Goal: Task Accomplishment & Management: Complete application form

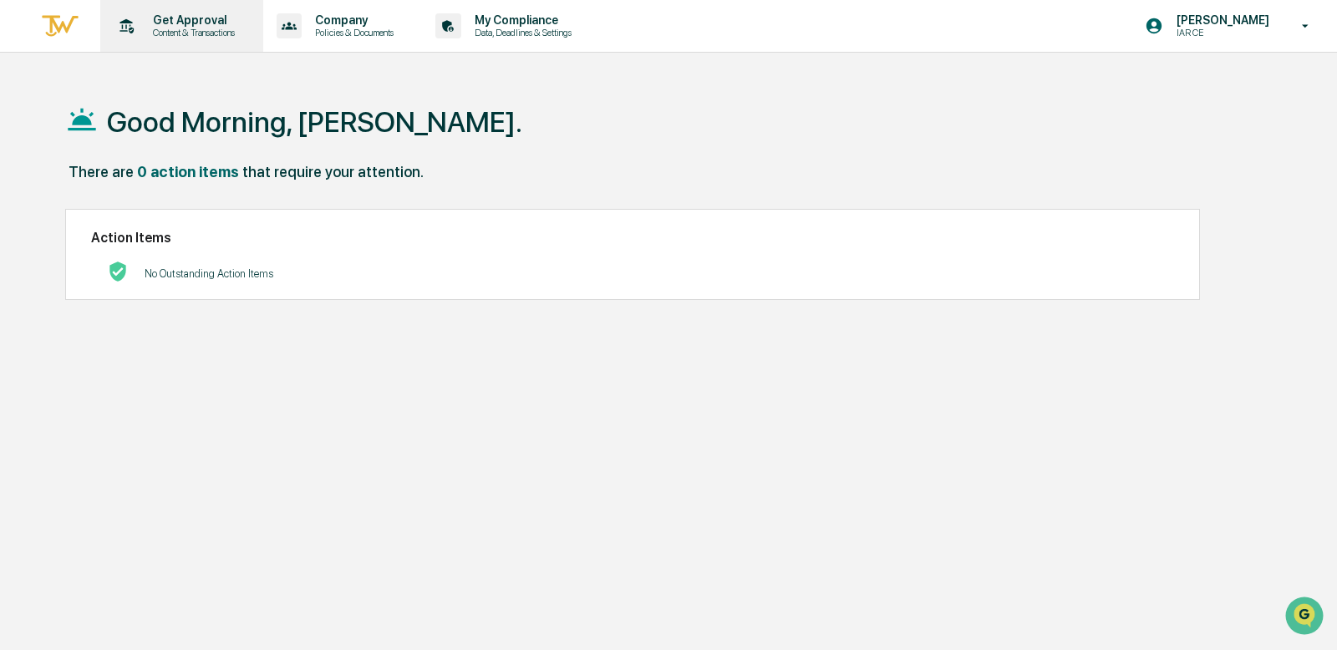
click at [196, 36] on p "Content & Transactions" at bounding box center [192, 33] width 104 height 12
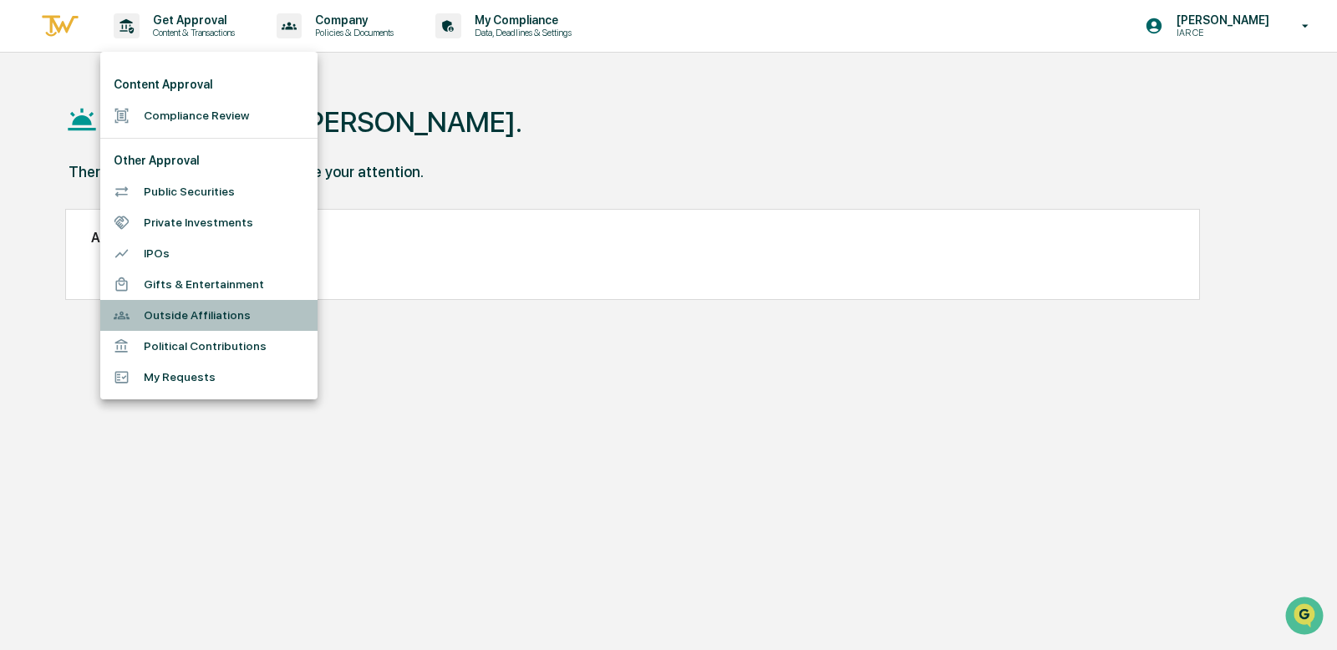
click at [188, 310] on li "Outside Affiliations" at bounding box center [208, 315] width 217 height 31
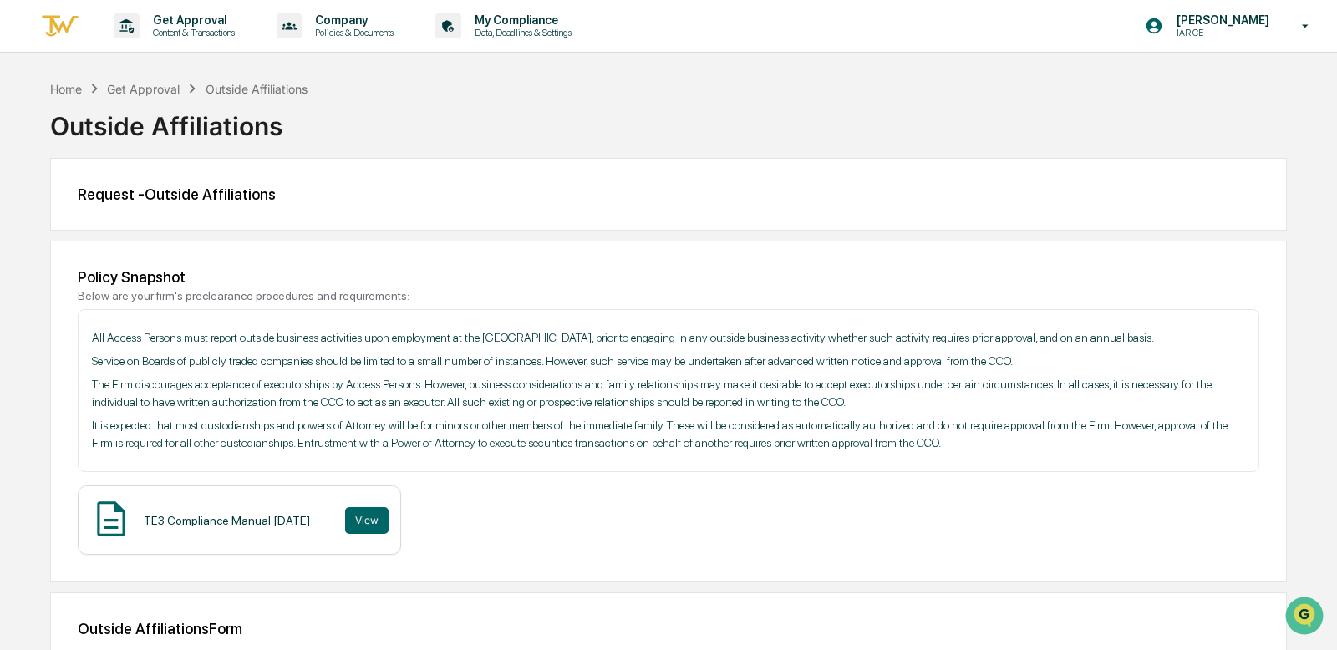
click at [134, 82] on div "Get Approval" at bounding box center [143, 89] width 73 height 14
click at [138, 88] on div "Get Approval" at bounding box center [143, 89] width 73 height 14
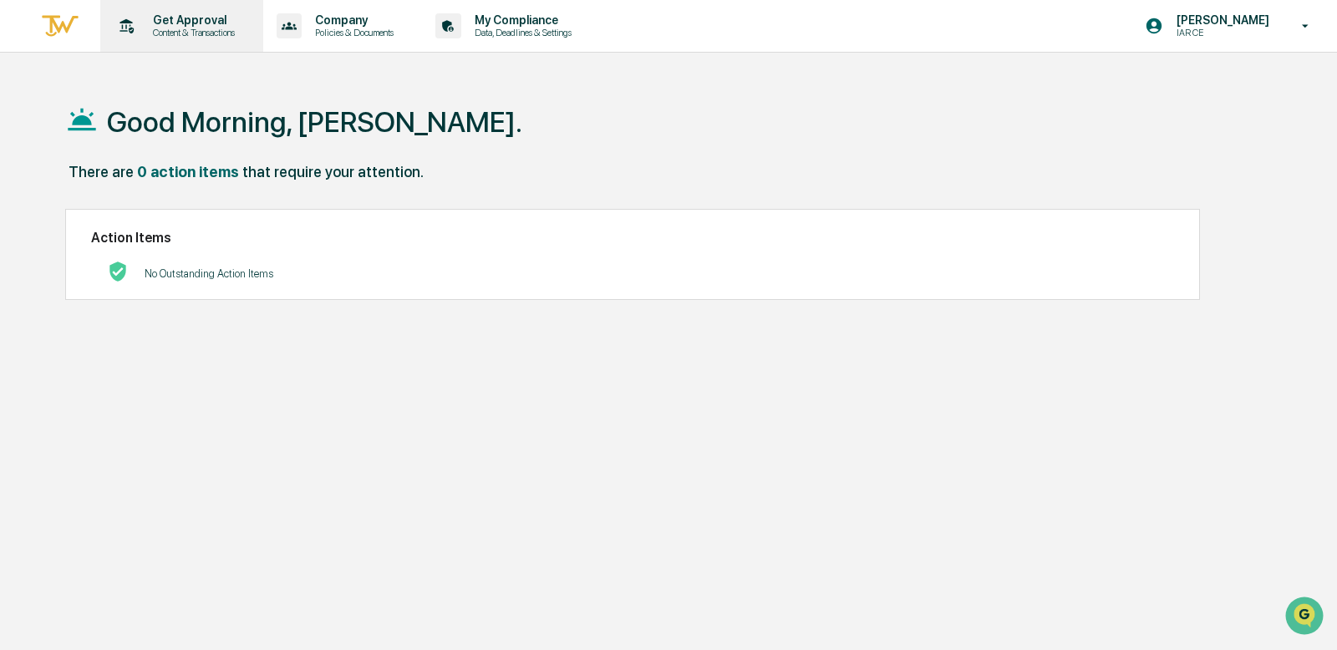
click at [141, 10] on div "Get Approval Content & Transactions" at bounding box center [180, 26] width 146 height 52
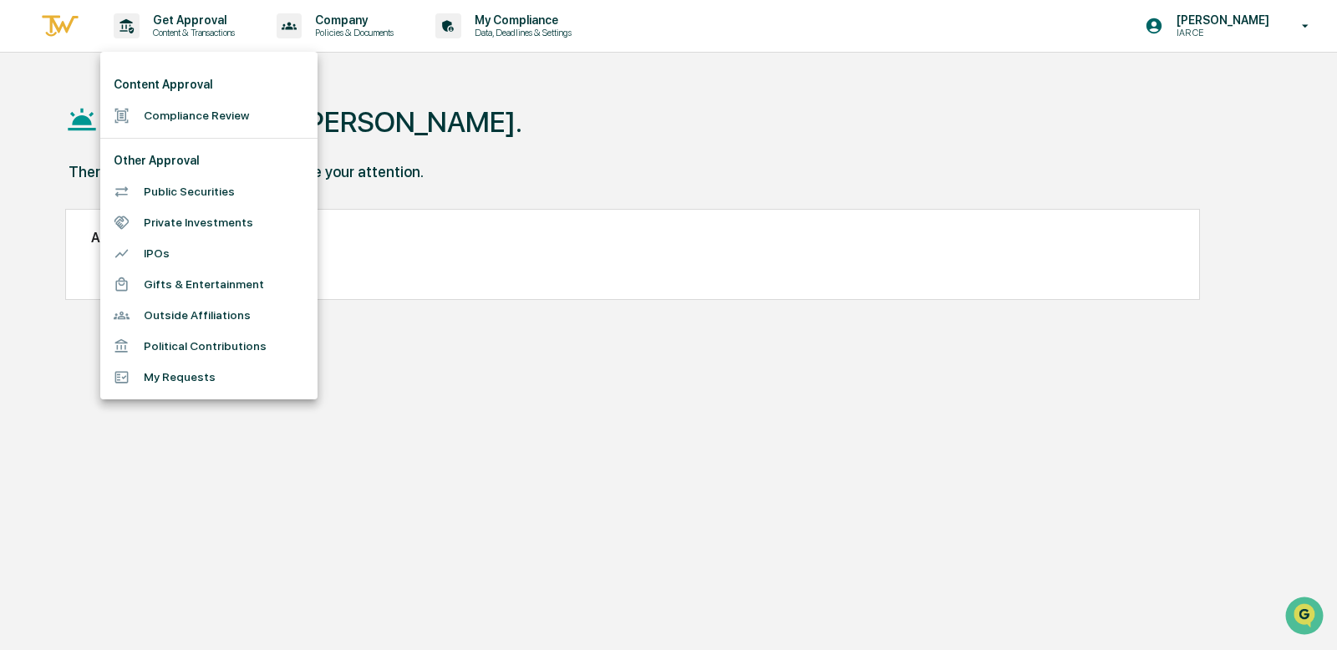
click at [184, 384] on li "My Requests" at bounding box center [208, 377] width 217 height 31
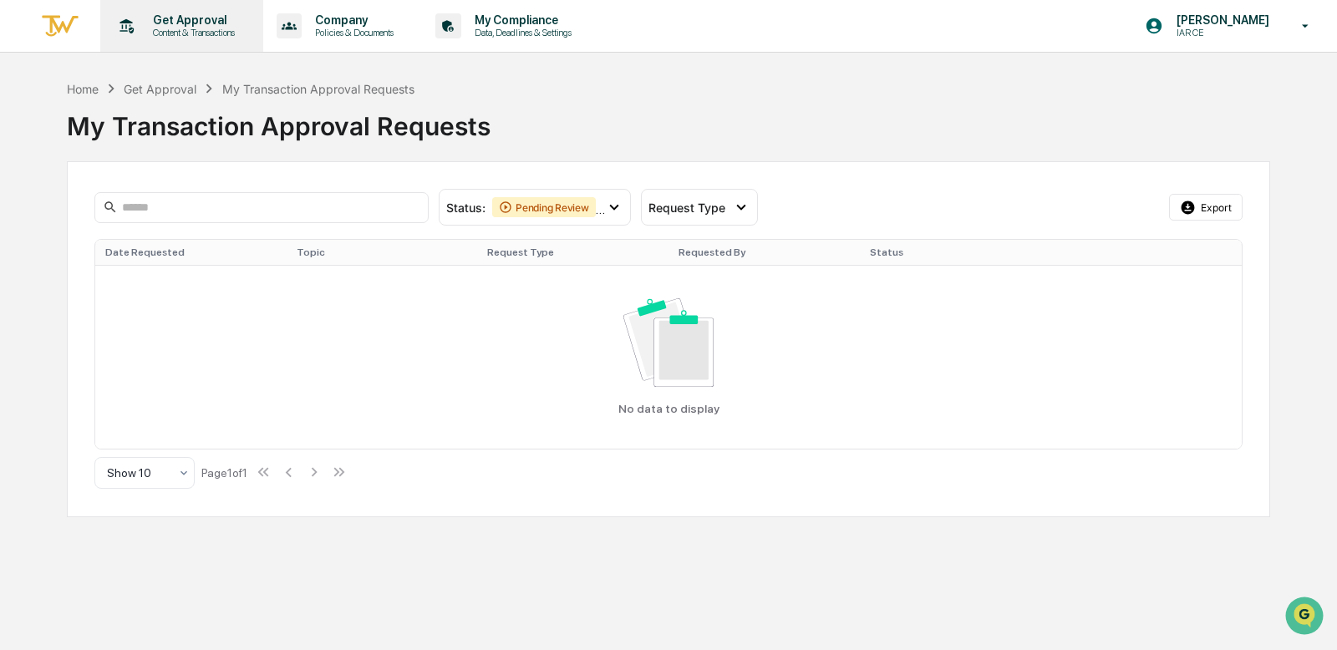
click at [159, 26] on p "Get Approval" at bounding box center [192, 19] width 104 height 13
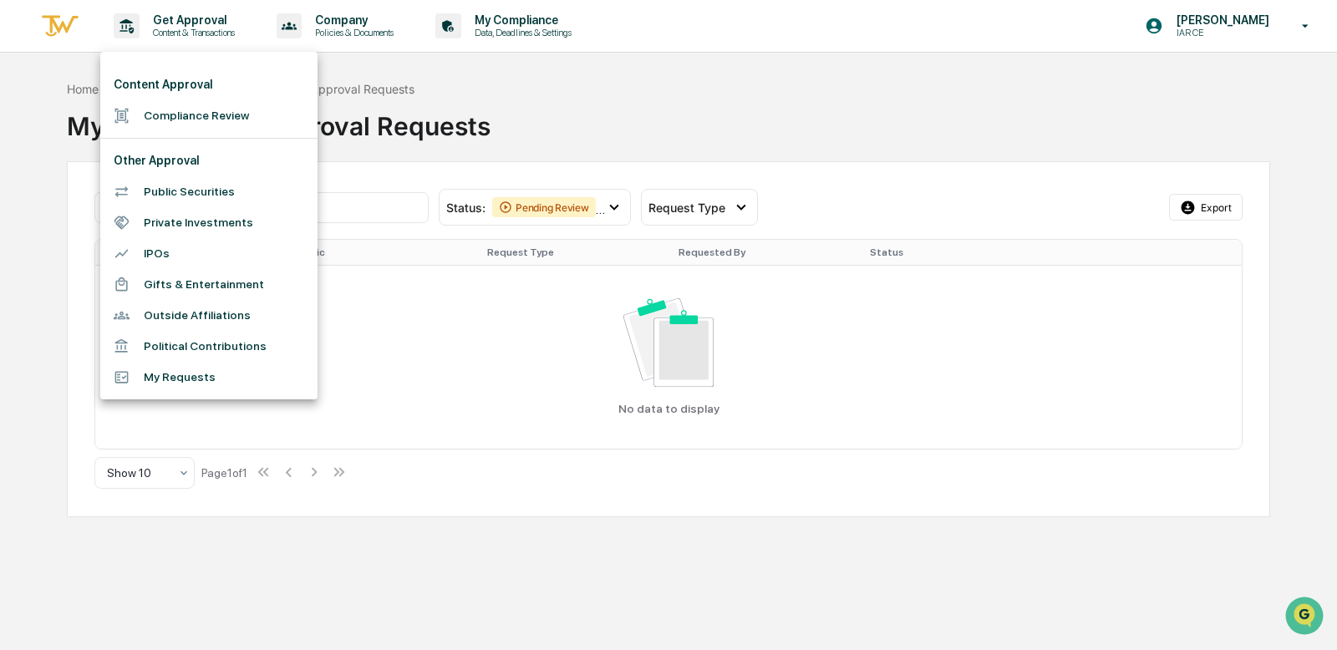
click at [176, 109] on li "Compliance Review" at bounding box center [208, 115] width 217 height 31
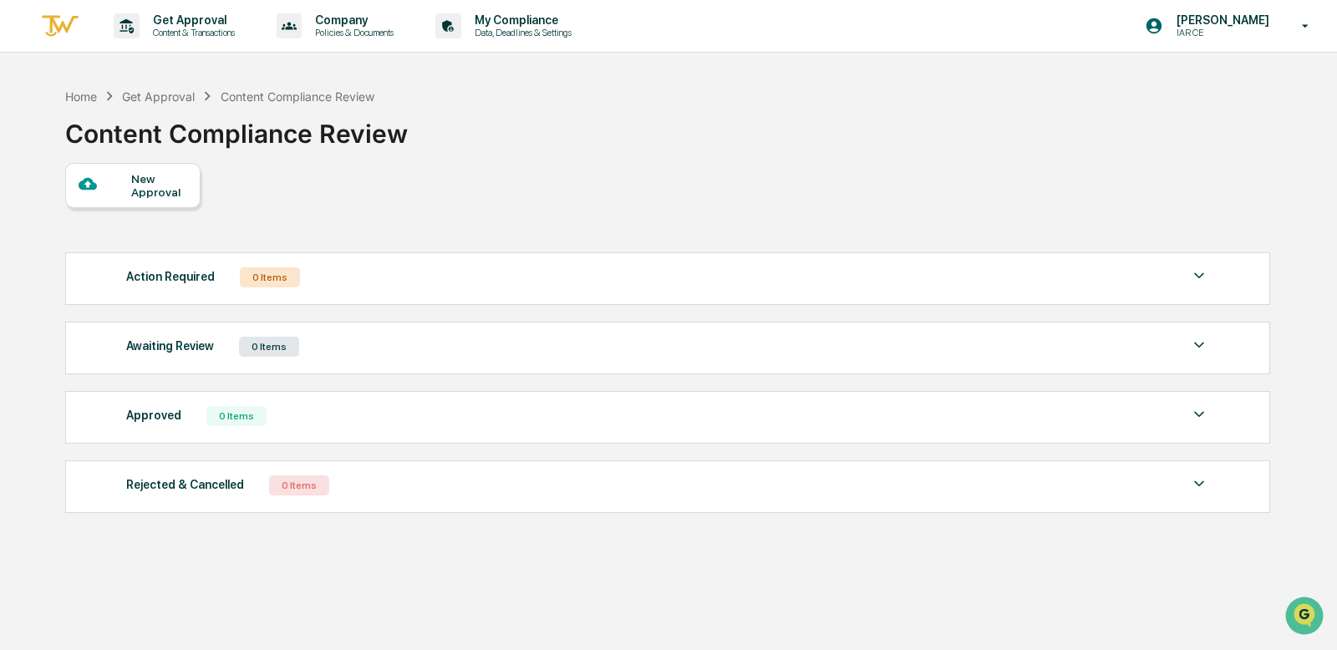
click at [151, 187] on div "New Approval" at bounding box center [159, 185] width 56 height 27
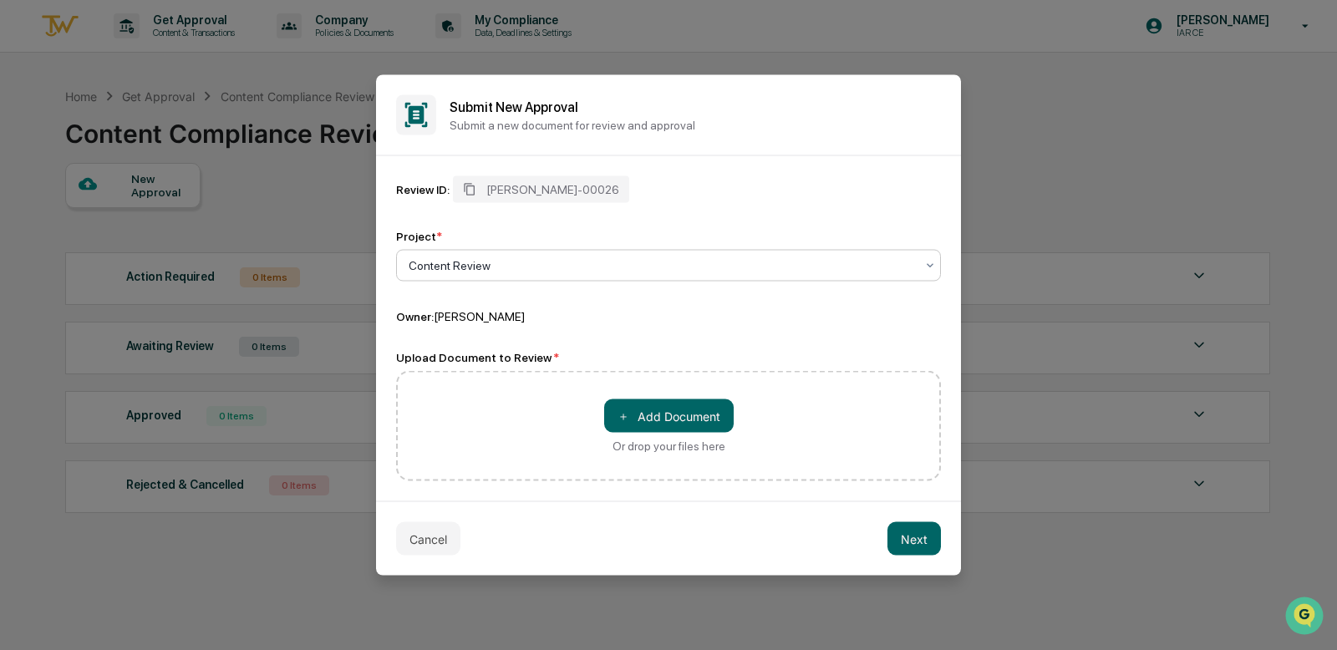
click at [481, 258] on div at bounding box center [662, 265] width 506 height 17
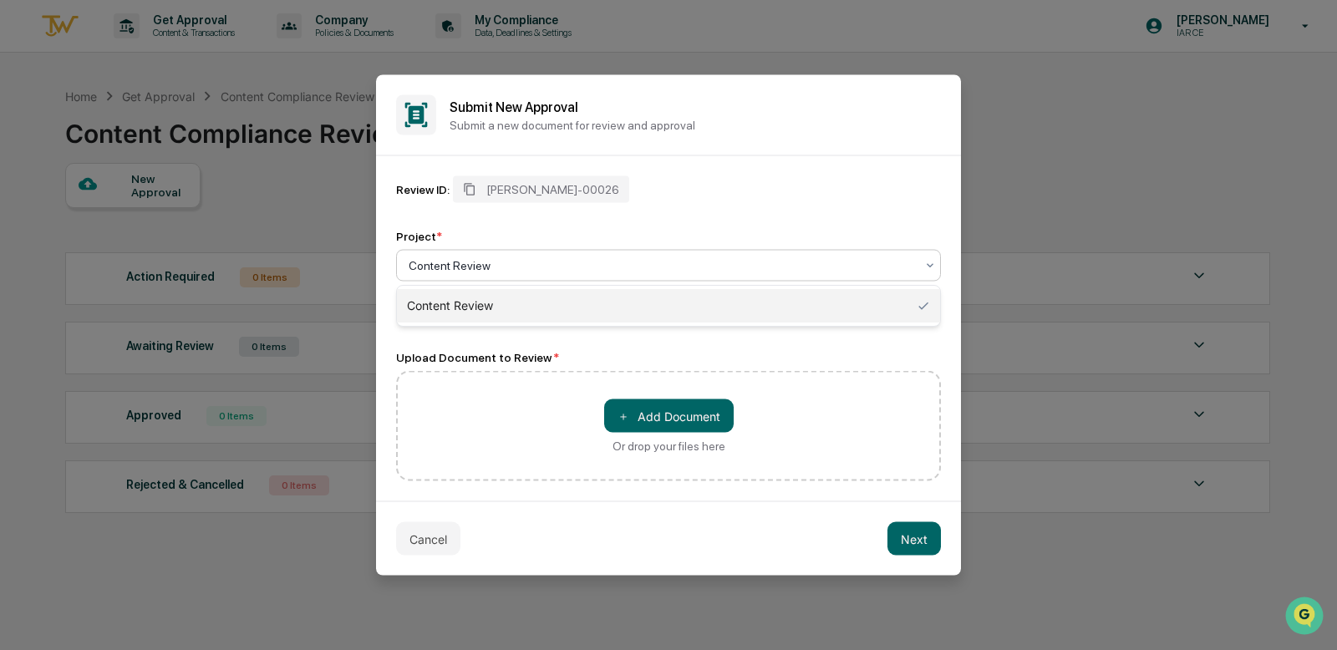
click at [481, 258] on div at bounding box center [662, 265] width 506 height 17
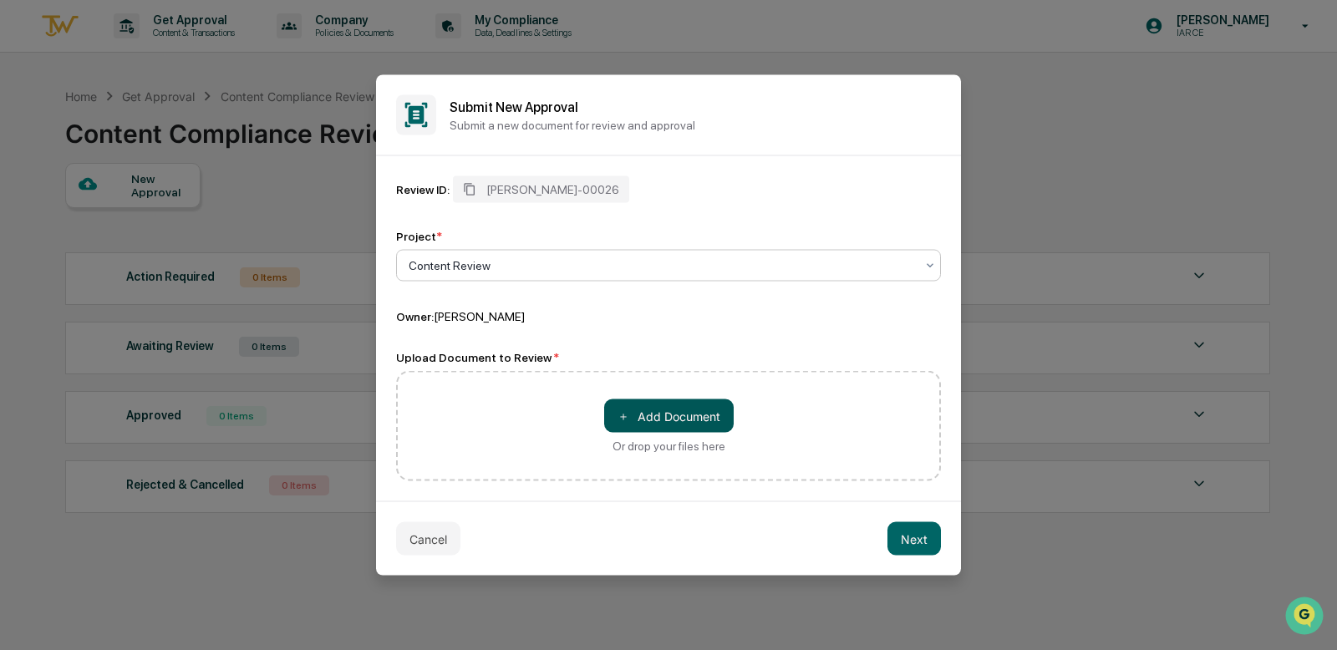
click at [630, 410] on button "＋ Add Document" at bounding box center [669, 416] width 130 height 33
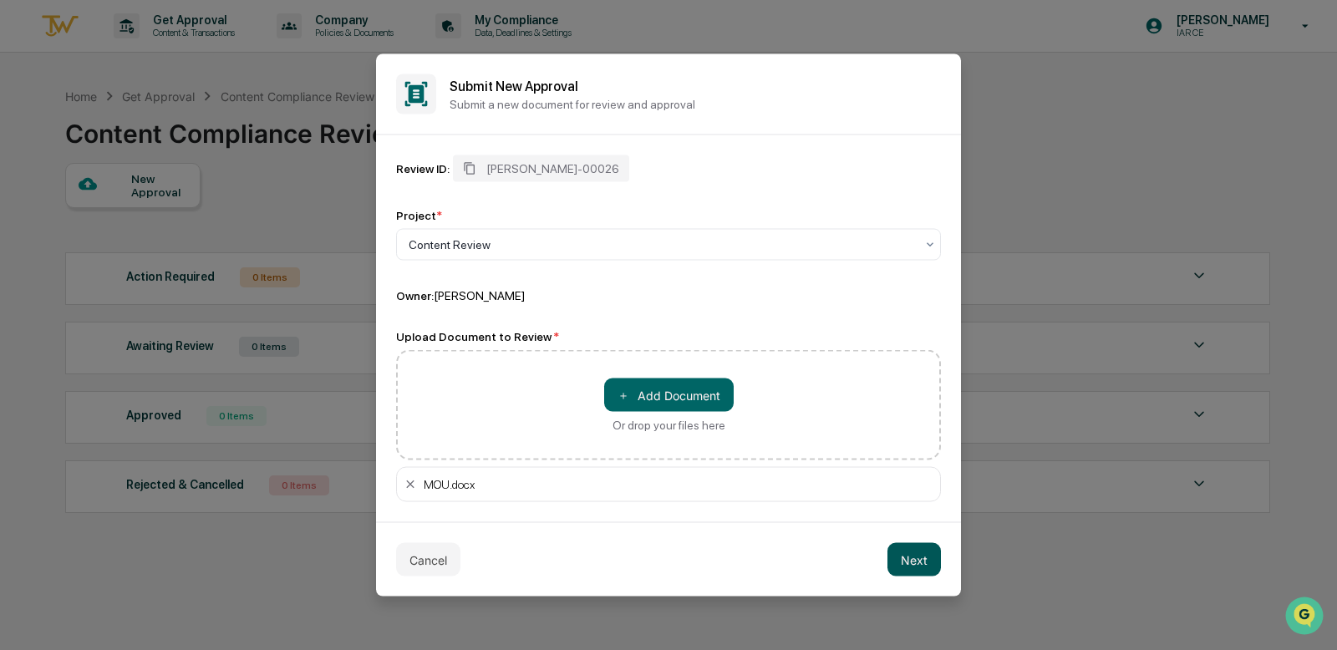
click at [914, 558] on button "Next" at bounding box center [914, 559] width 53 height 33
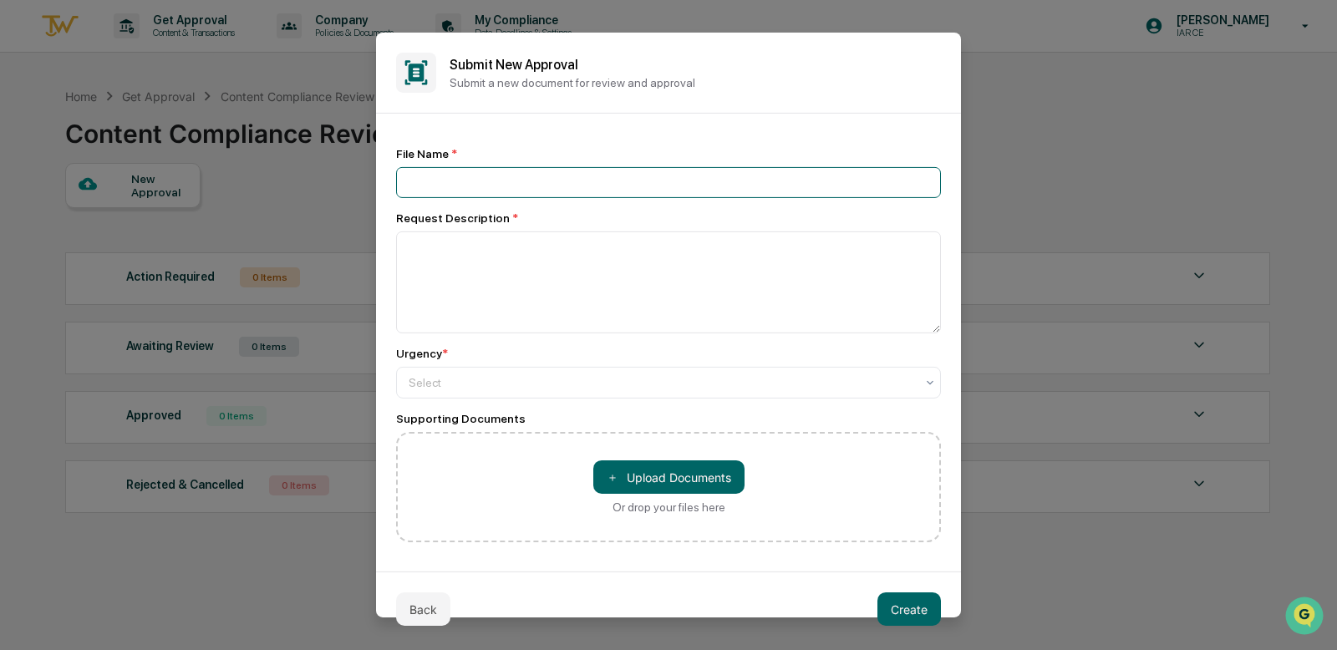
click at [489, 179] on input at bounding box center [668, 182] width 545 height 31
type input "***"
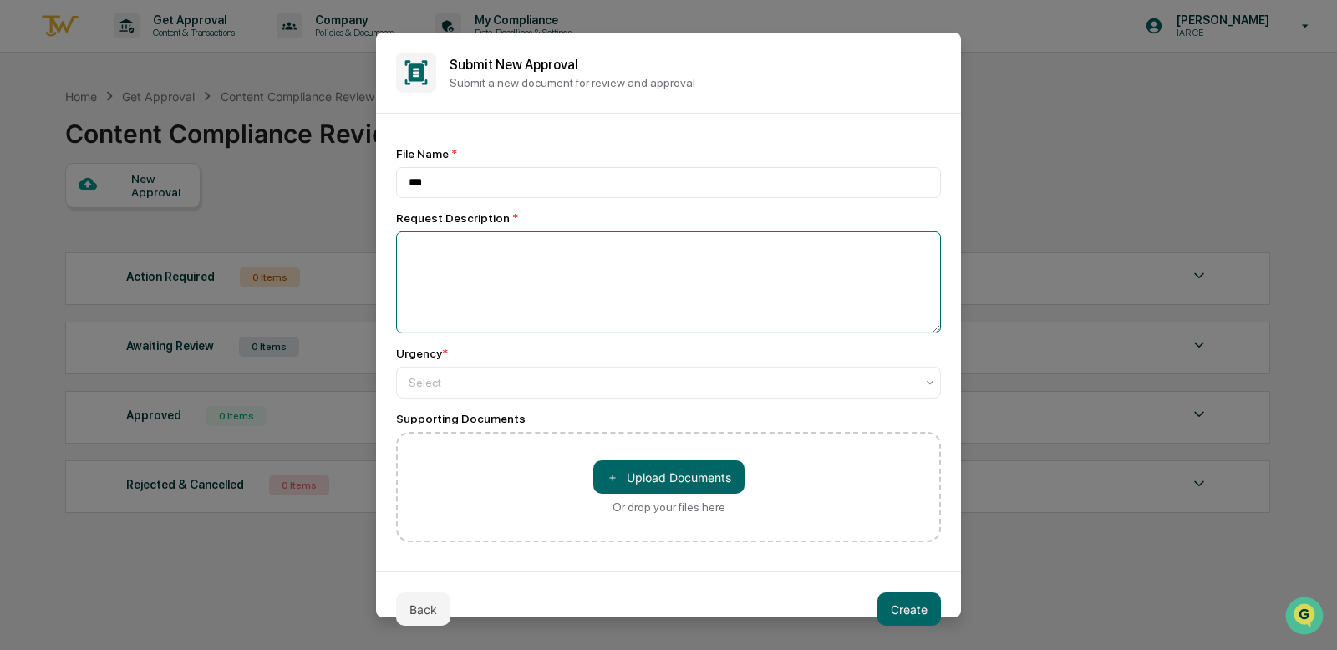
click at [497, 257] on textarea at bounding box center [668, 283] width 545 height 102
paste textarea "**********"
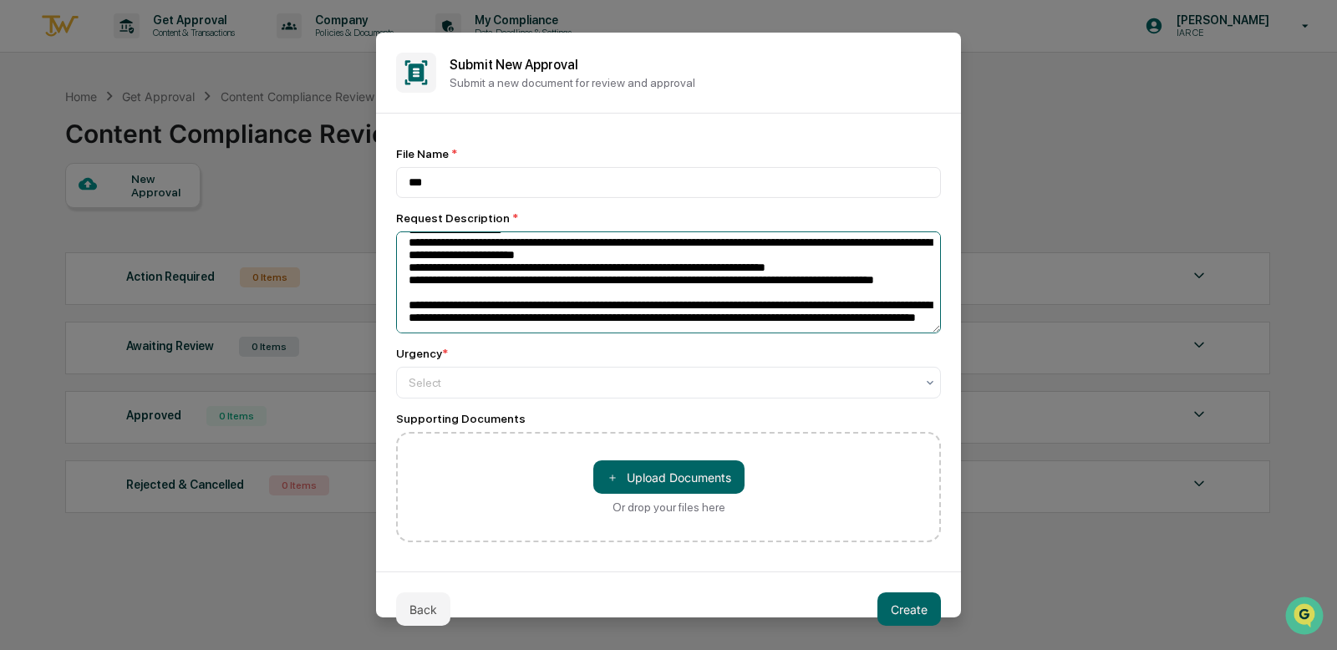
scroll to position [9, 0]
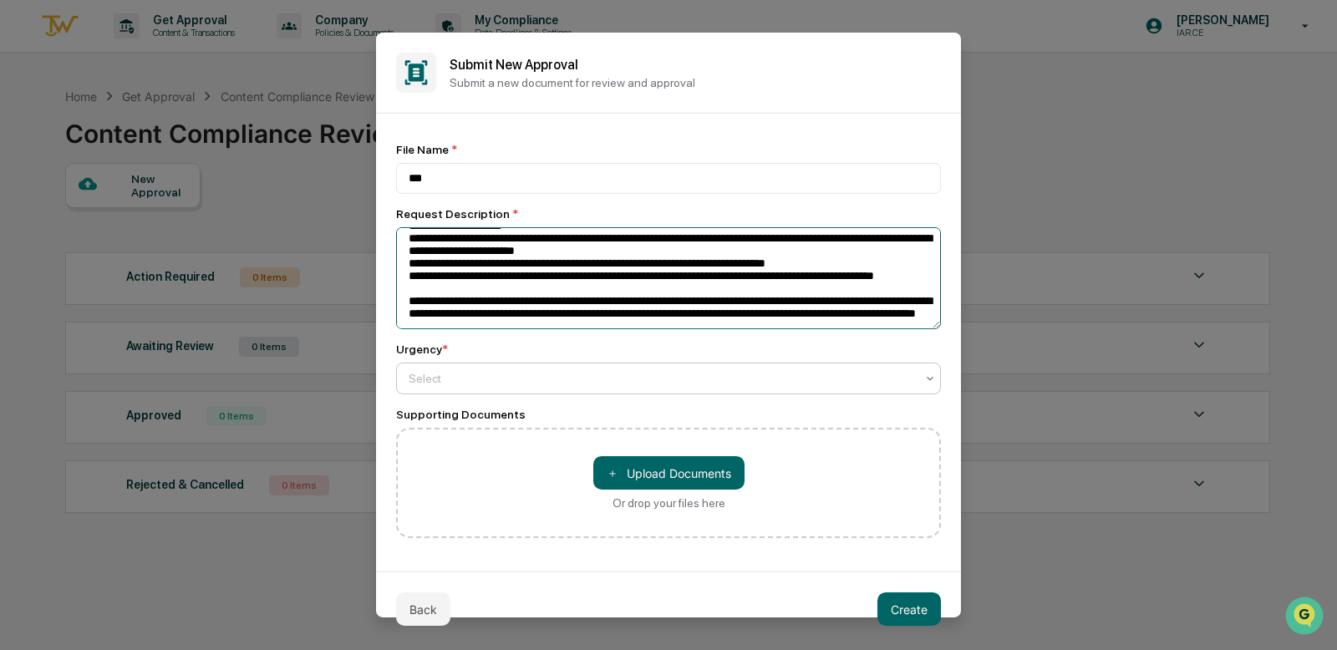
type textarea "**********"
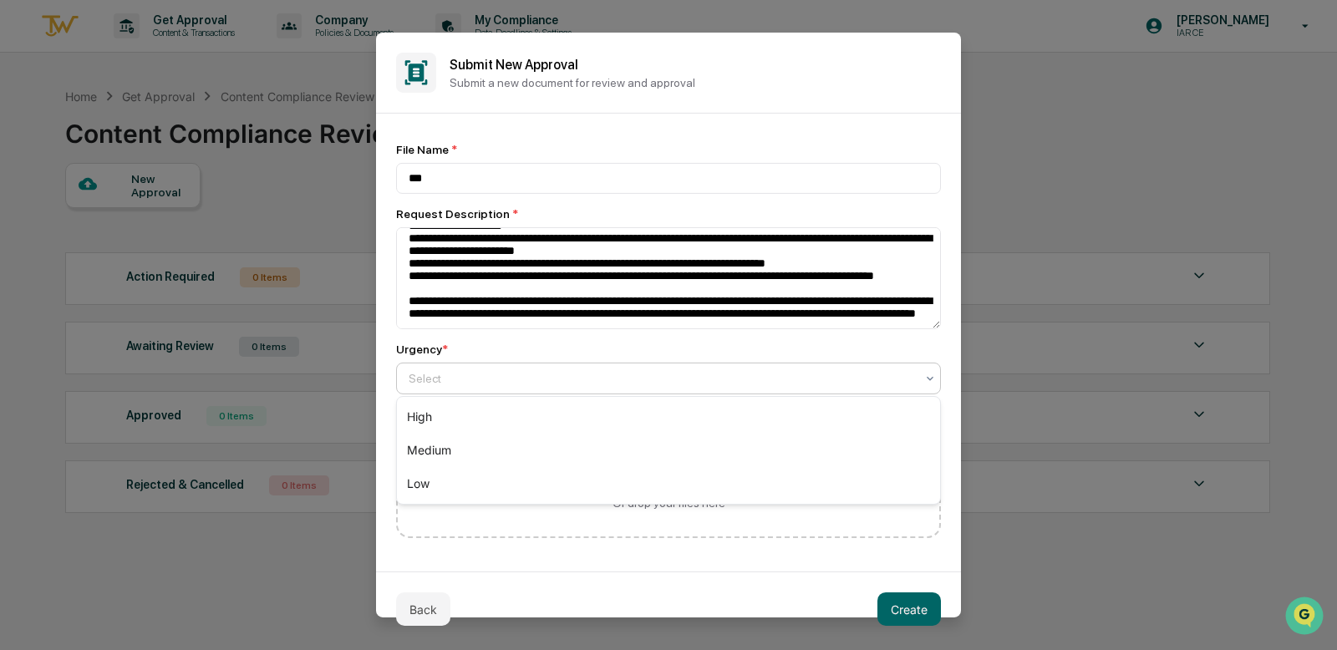
click at [586, 371] on div at bounding box center [662, 378] width 506 height 17
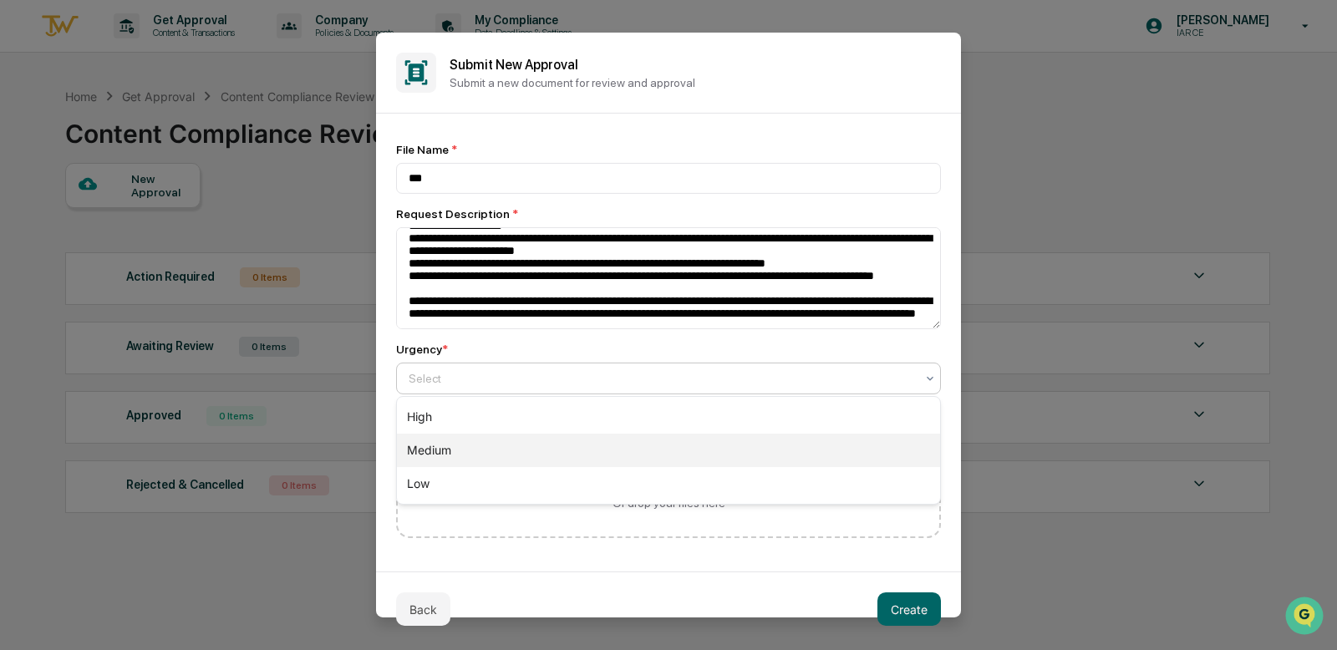
click at [581, 444] on div "Medium" at bounding box center [668, 450] width 543 height 33
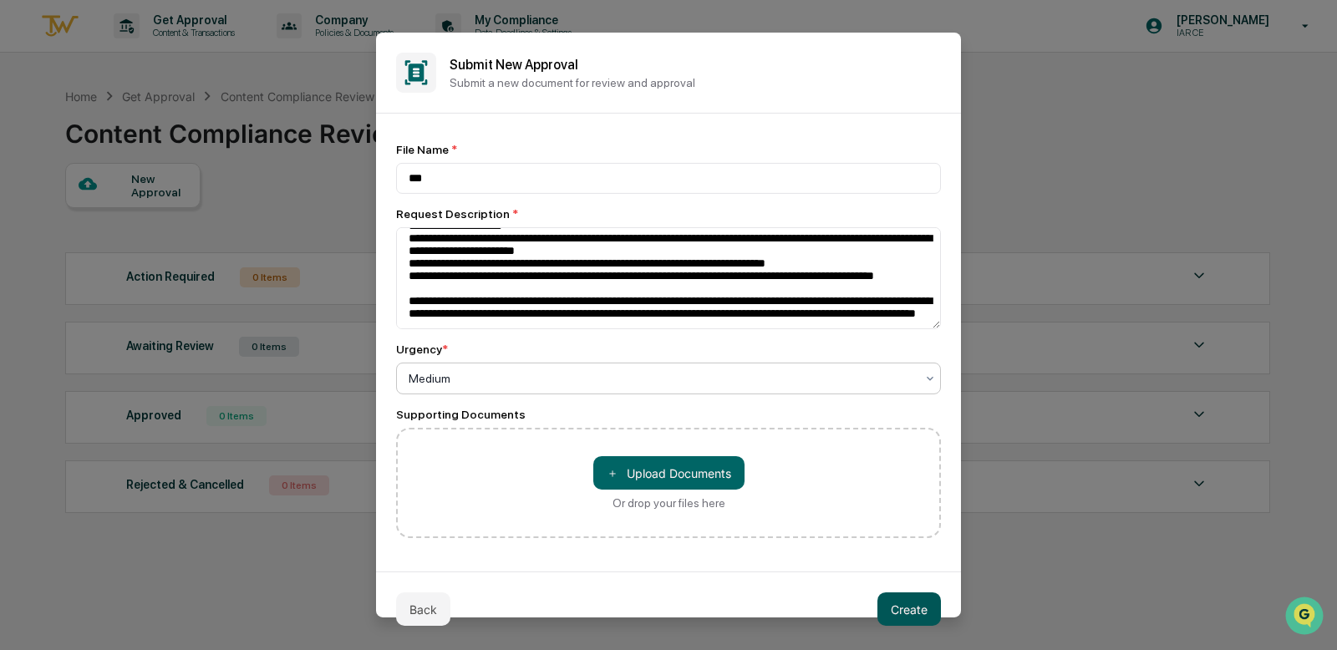
click at [909, 605] on button "Create" at bounding box center [910, 609] width 64 height 33
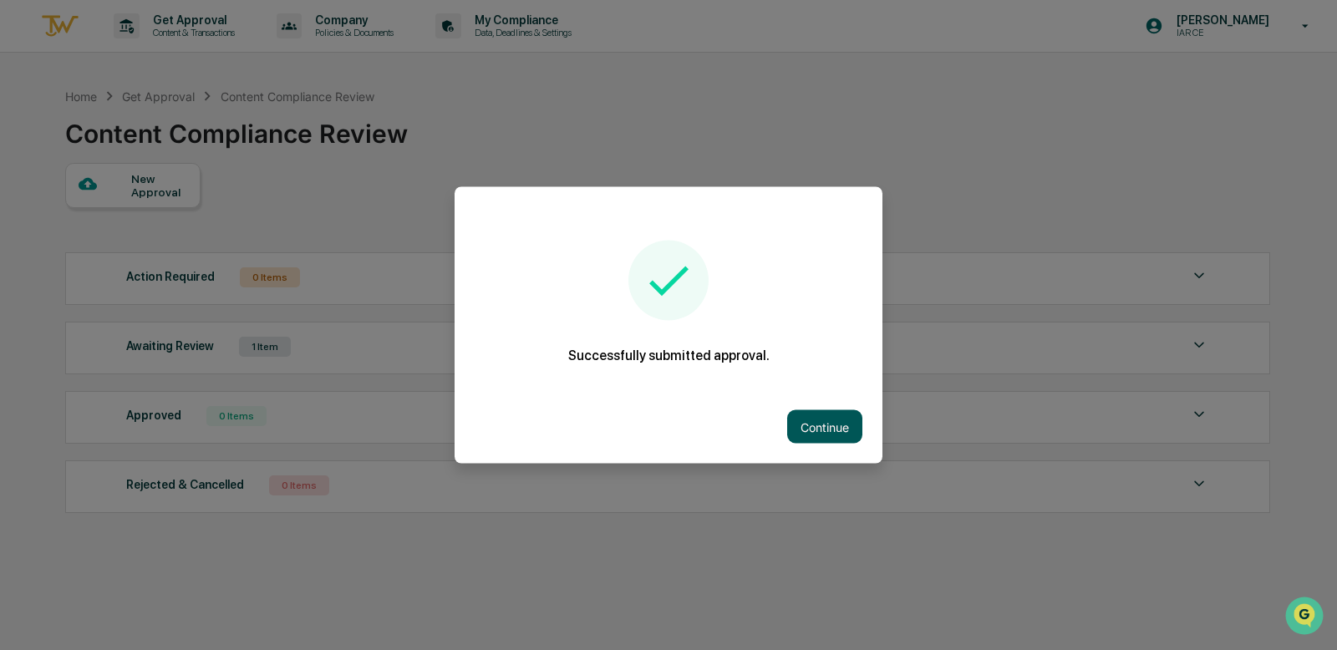
click at [822, 425] on button "Continue" at bounding box center [824, 426] width 75 height 33
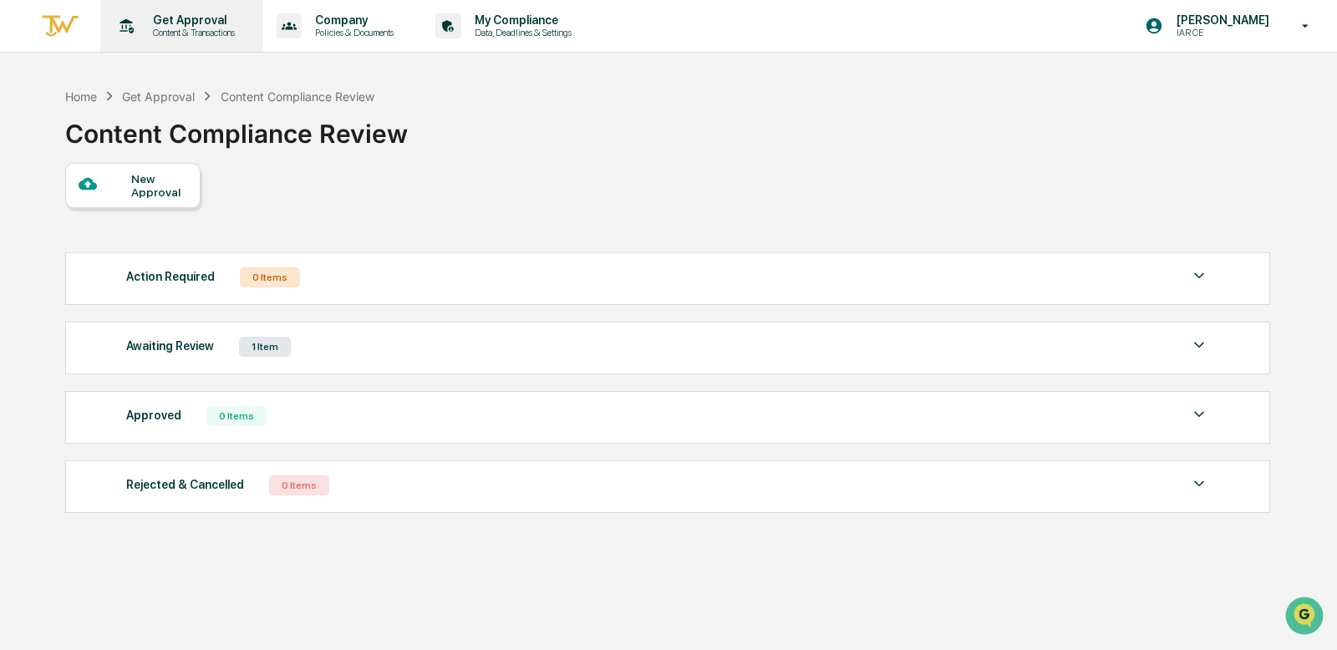
click at [168, 34] on p "Content & Transactions" at bounding box center [192, 33] width 104 height 12
click at [168, 33] on p "Content & Transactions" at bounding box center [192, 33] width 104 height 12
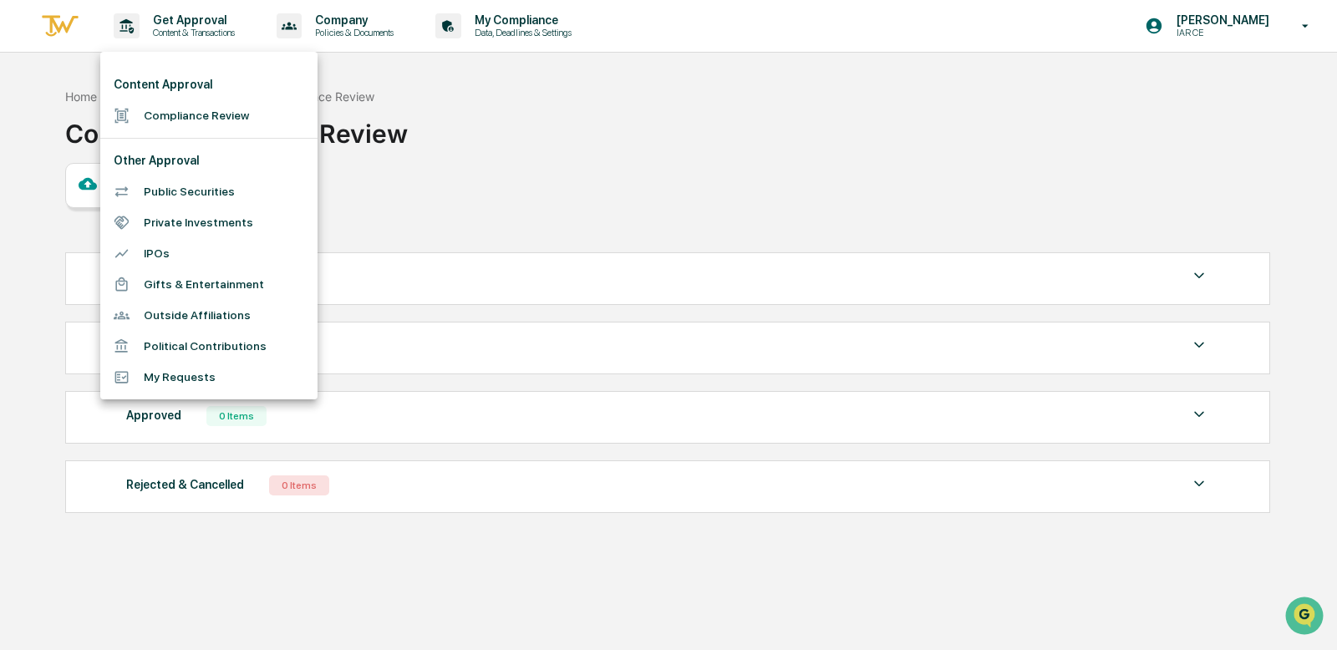
click at [102, 92] on li "Content Approval" at bounding box center [208, 84] width 217 height 31
click at [89, 93] on div at bounding box center [668, 325] width 1337 height 650
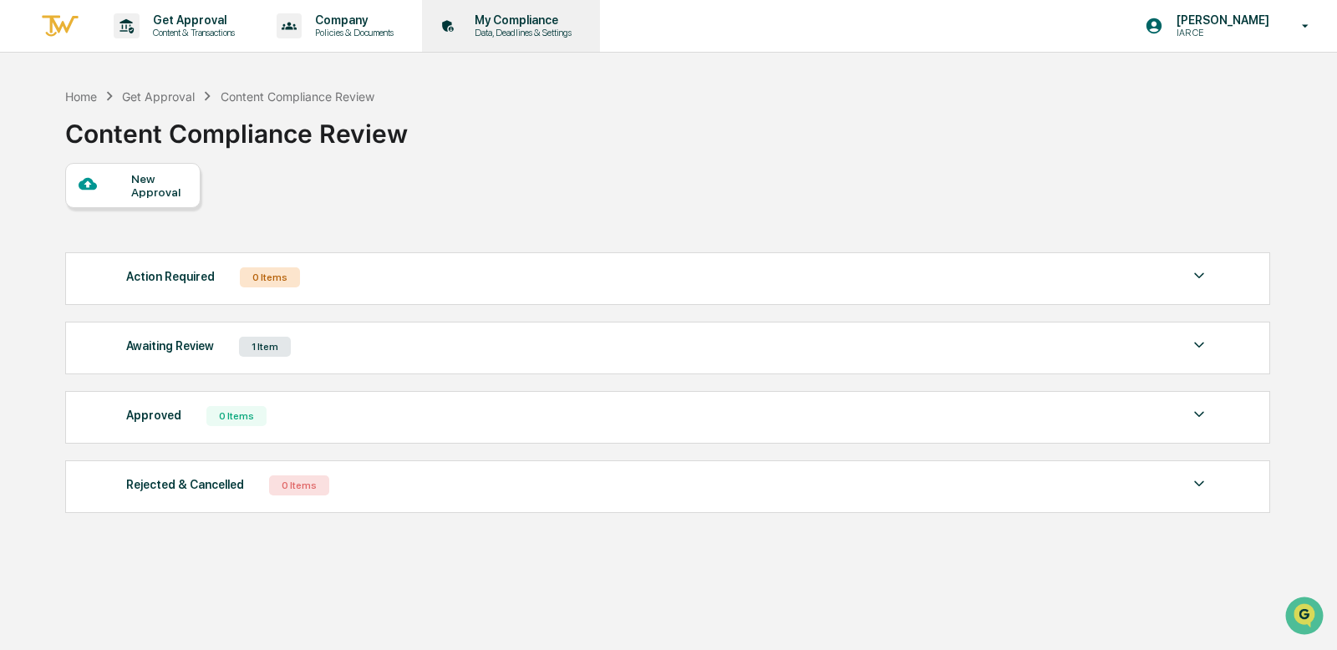
click at [500, 28] on p "Data, Deadlines & Settings" at bounding box center [520, 33] width 119 height 12
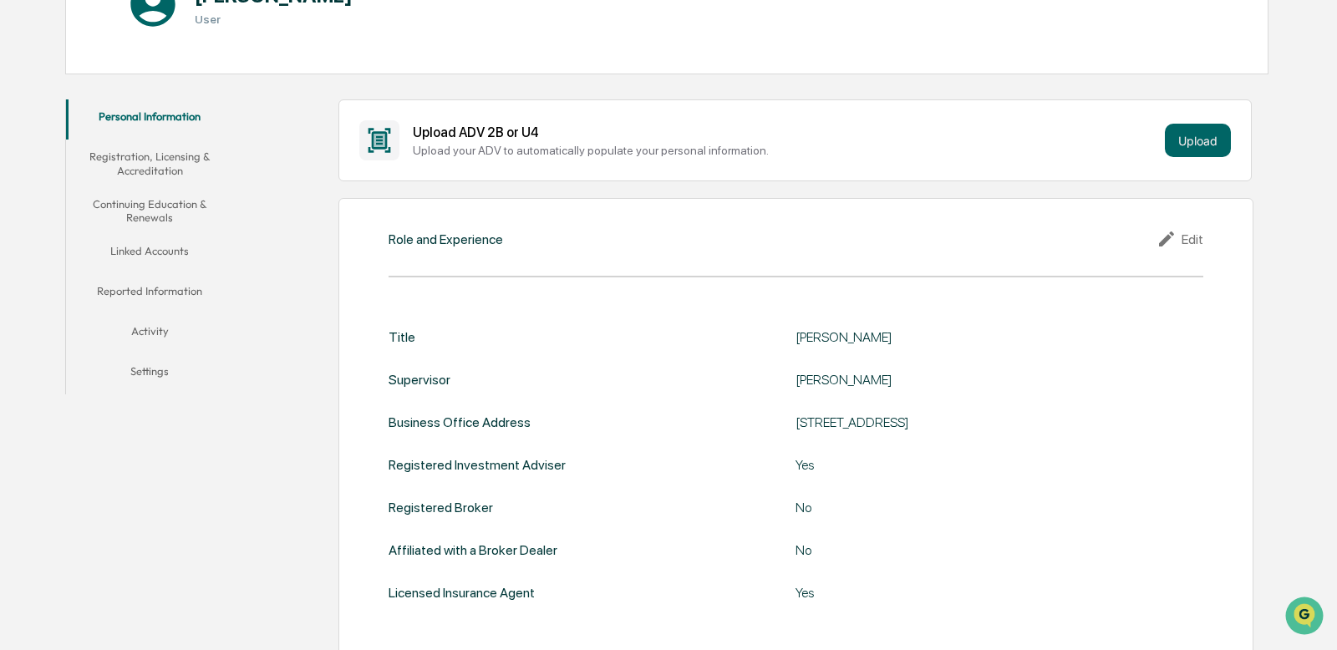
scroll to position [228, 0]
click at [181, 296] on button "Reported Information" at bounding box center [150, 296] width 168 height 40
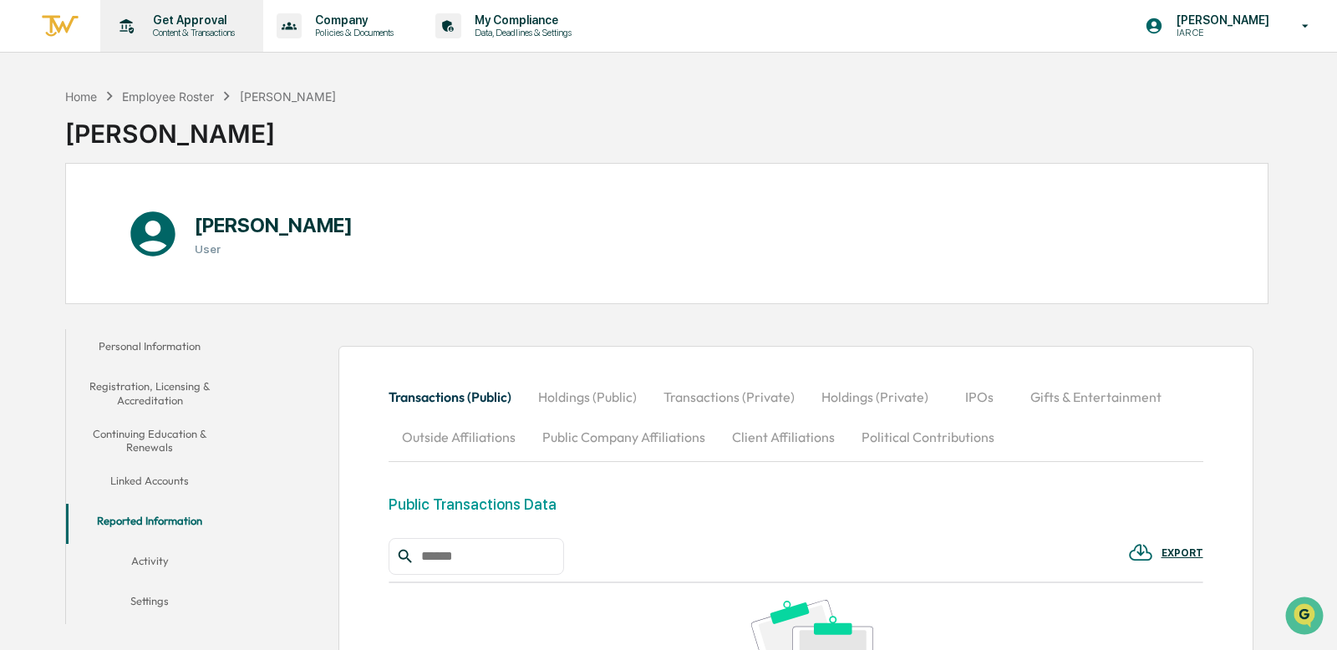
click at [179, 18] on p "Get Approval" at bounding box center [192, 19] width 104 height 13
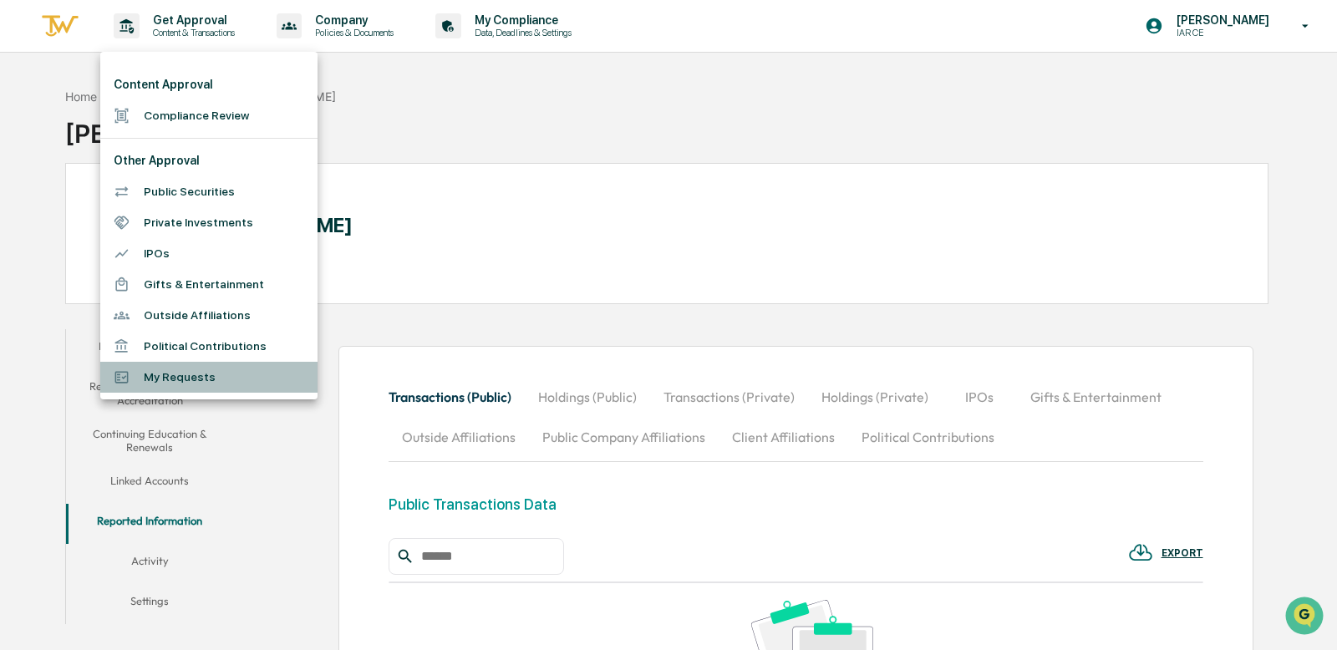
click at [191, 387] on li "My Requests" at bounding box center [208, 377] width 217 height 31
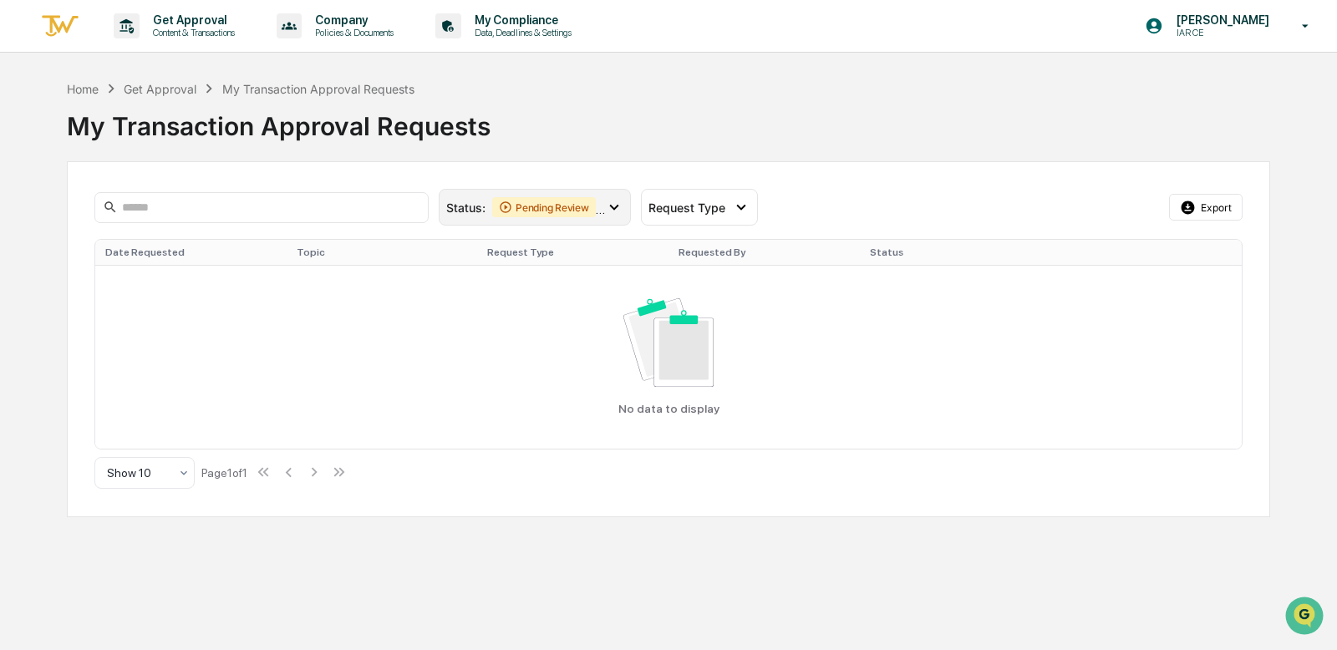
click at [605, 205] on icon at bounding box center [614, 207] width 18 height 18
click at [424, 160] on div "Home Get Approval My Transaction Approval Requests My Transaction Approval Requ…" at bounding box center [669, 298] width 1204 height 438
click at [83, 87] on div "Home" at bounding box center [83, 89] width 32 height 14
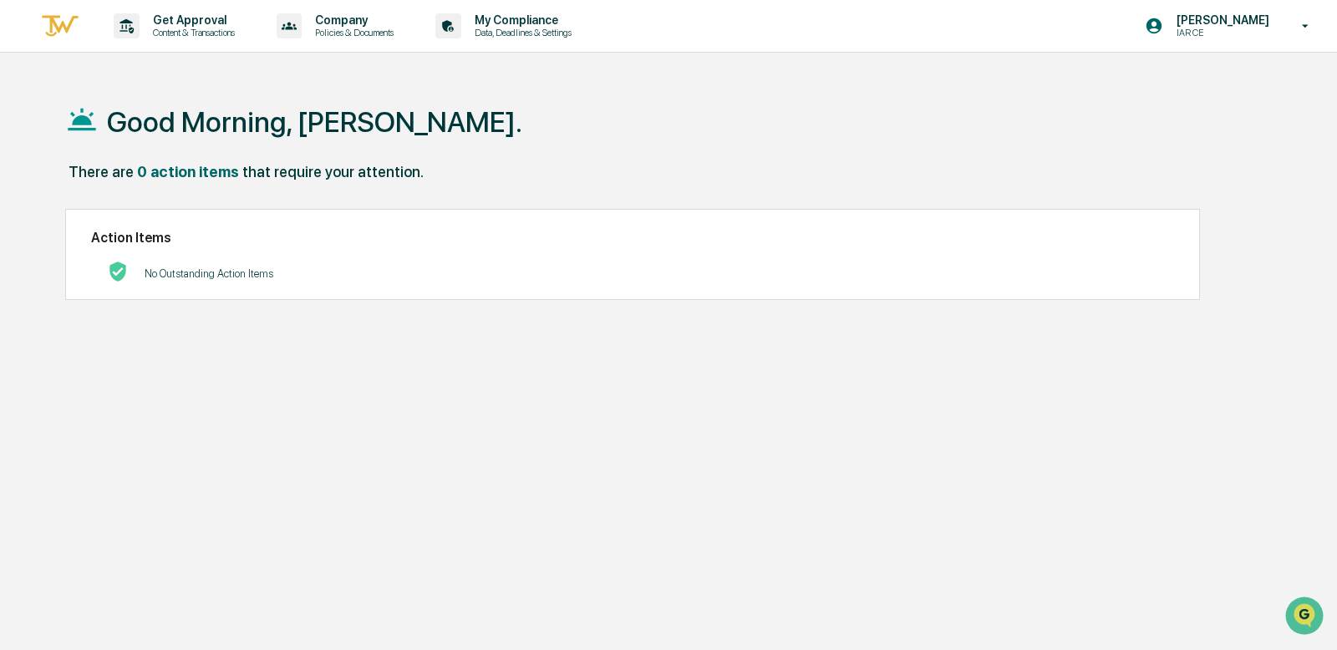
click at [145, 272] on p "No Outstanding Action Items" at bounding box center [209, 273] width 129 height 13
click at [251, 277] on p "No Outstanding Action Items" at bounding box center [209, 273] width 129 height 13
click at [144, 246] on div "Action Items No Outstanding Action Items" at bounding box center [632, 254] width 1135 height 91
click at [531, 34] on p "Data, Deadlines & Settings" at bounding box center [520, 33] width 119 height 12
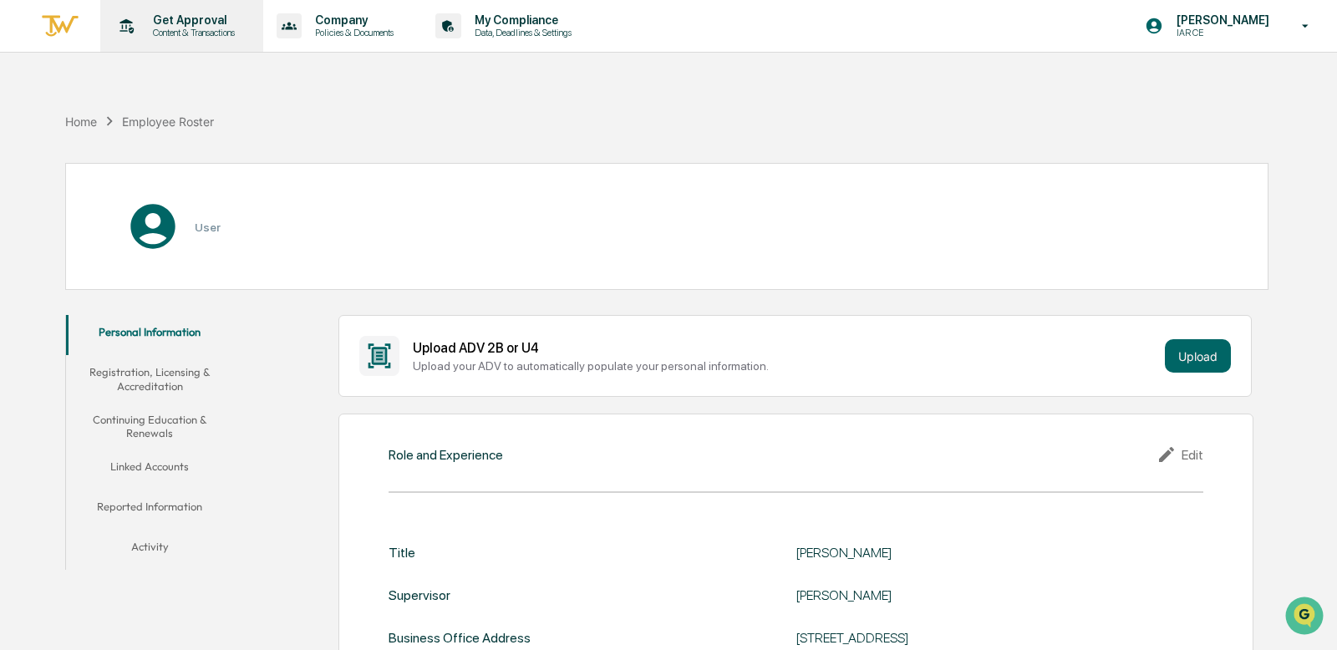
click at [240, 13] on p "Get Approval" at bounding box center [192, 19] width 104 height 13
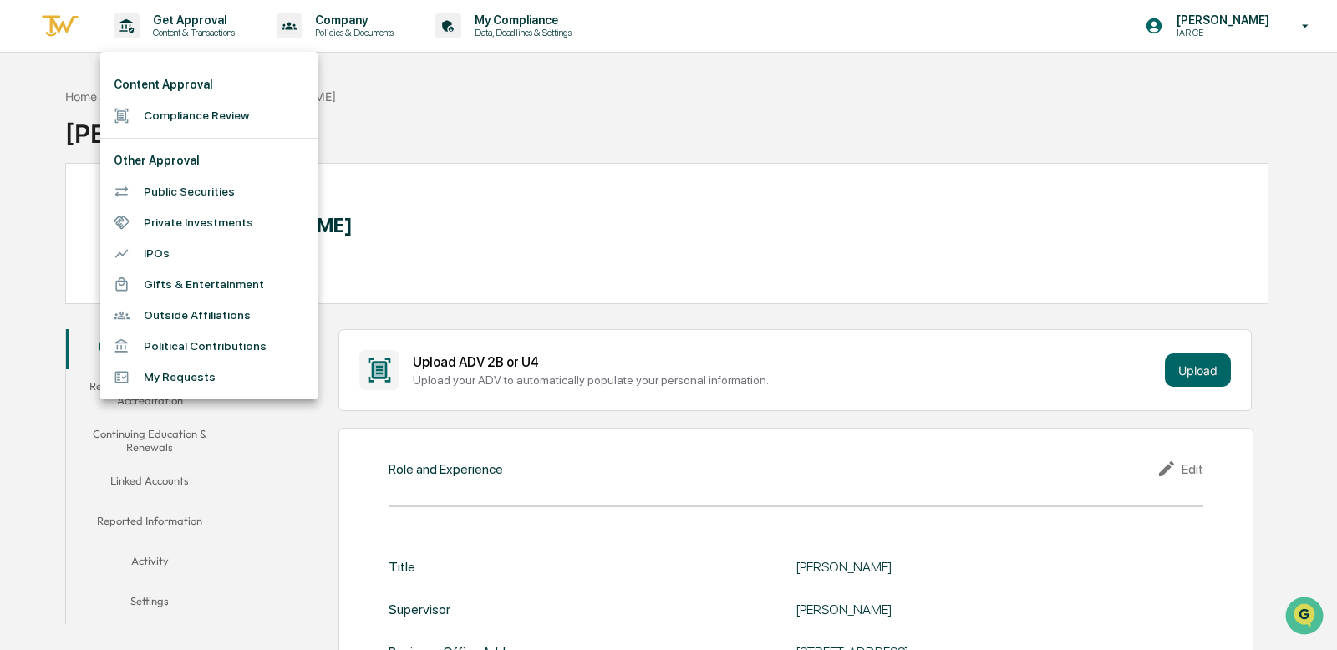
click at [177, 370] on li "My Requests" at bounding box center [208, 377] width 217 height 31
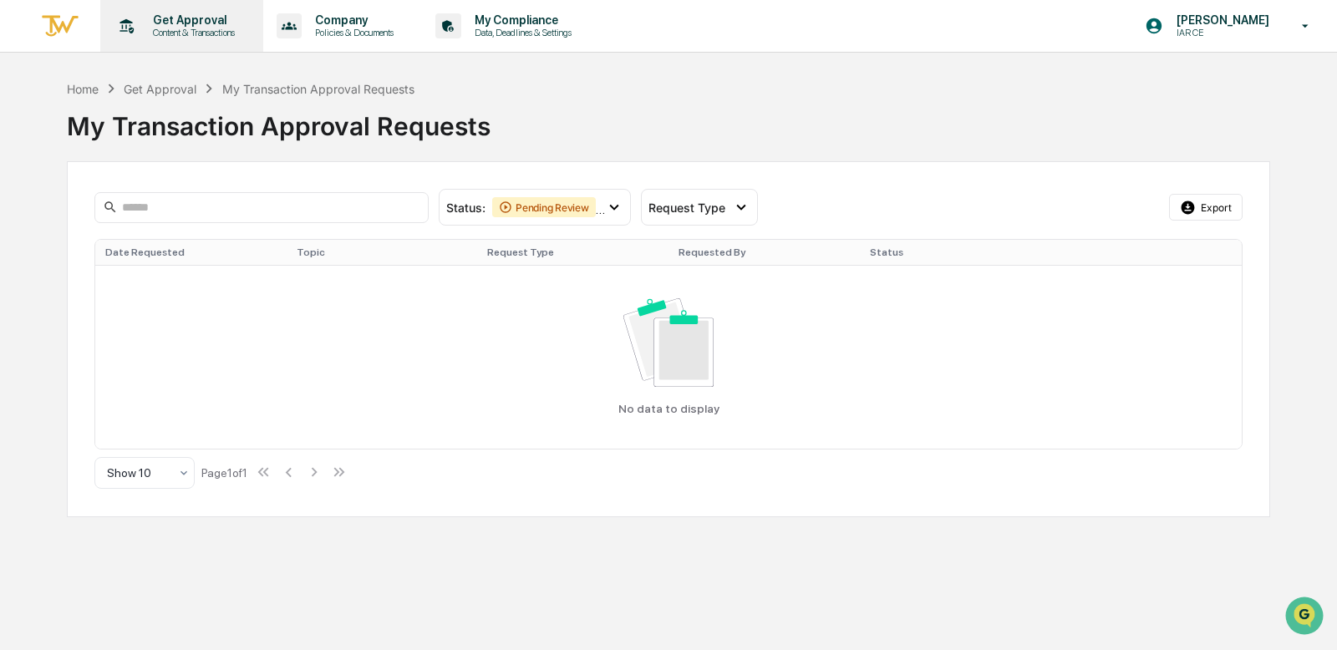
click at [196, 26] on p "Get Approval" at bounding box center [192, 19] width 104 height 13
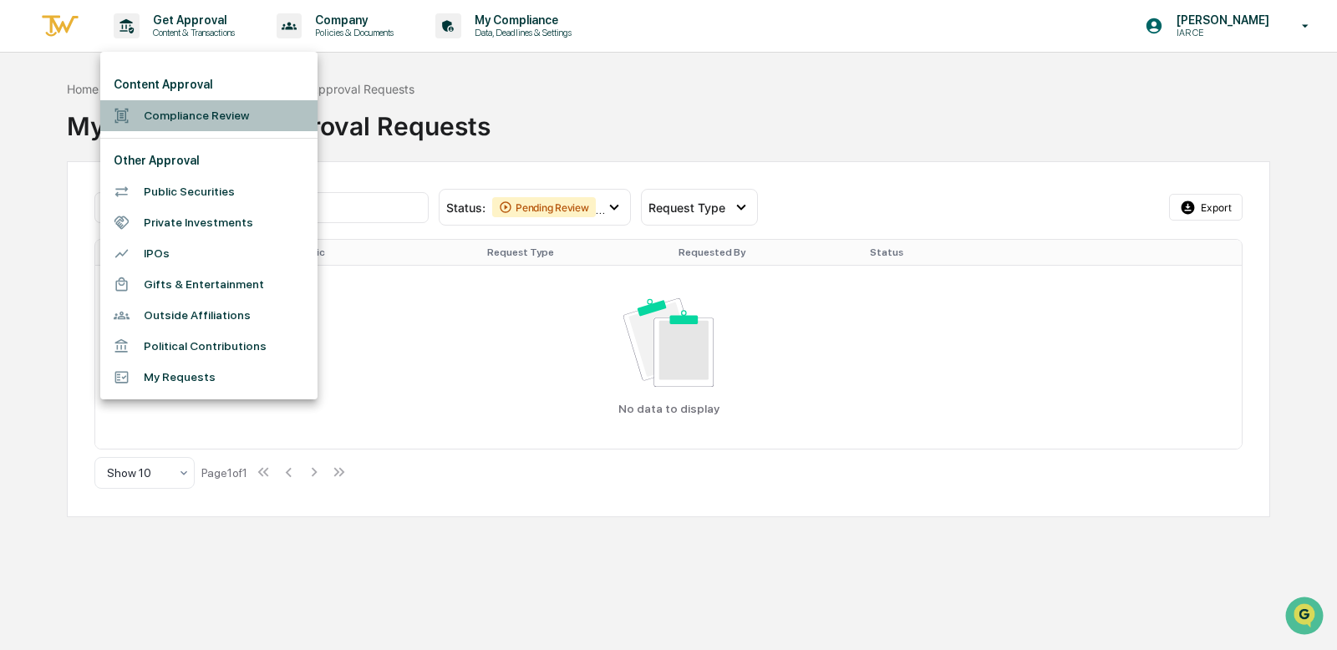
click at [181, 115] on li "Compliance Review" at bounding box center [208, 115] width 217 height 31
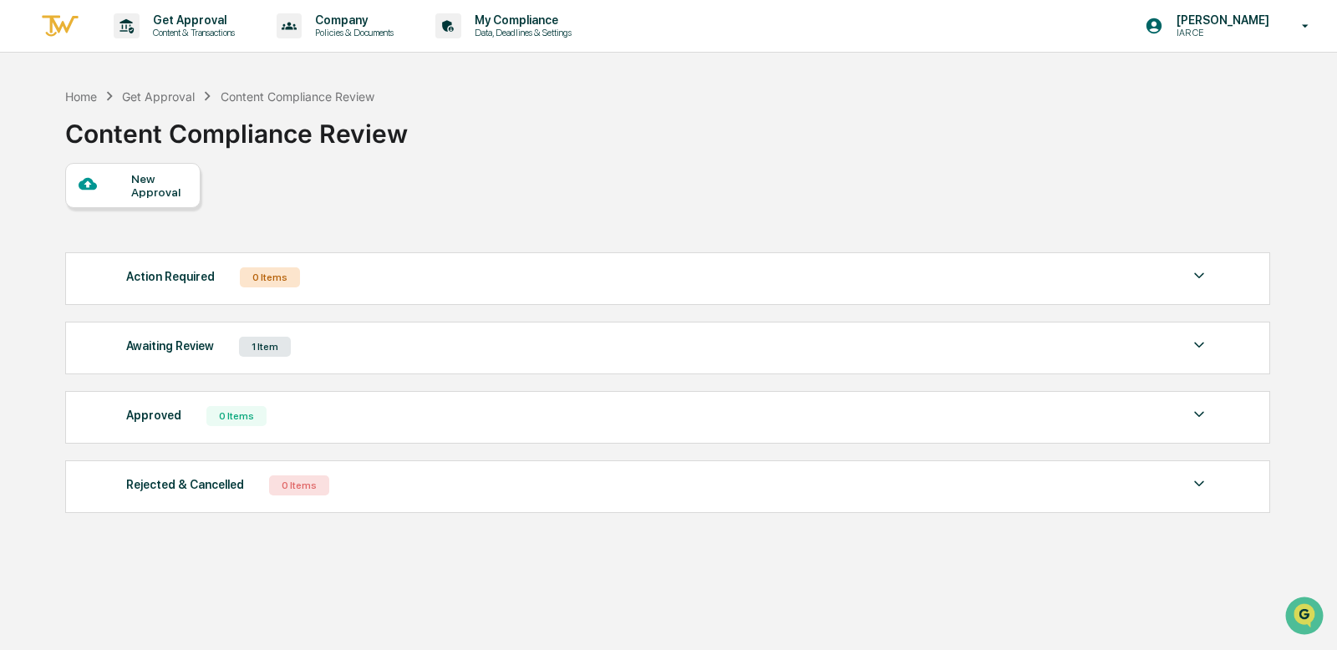
click at [263, 350] on div "1 Item" at bounding box center [265, 347] width 52 height 20
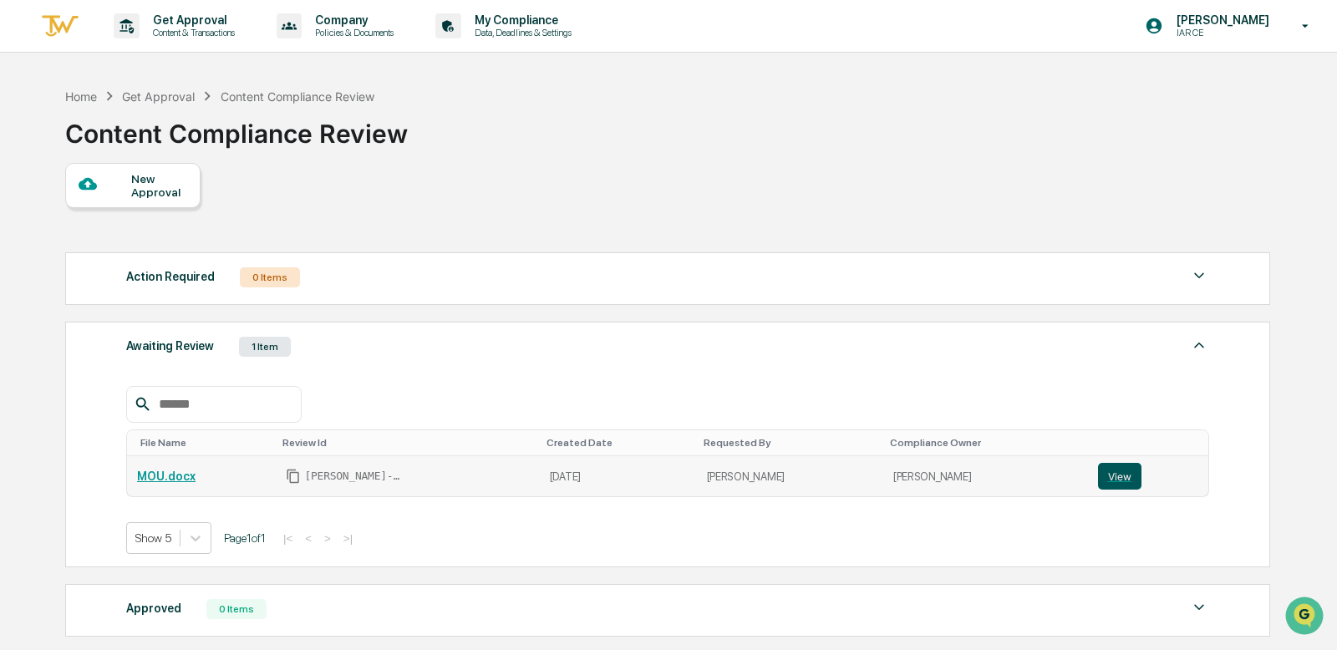
click at [1102, 481] on button "View" at bounding box center [1119, 476] width 43 height 27
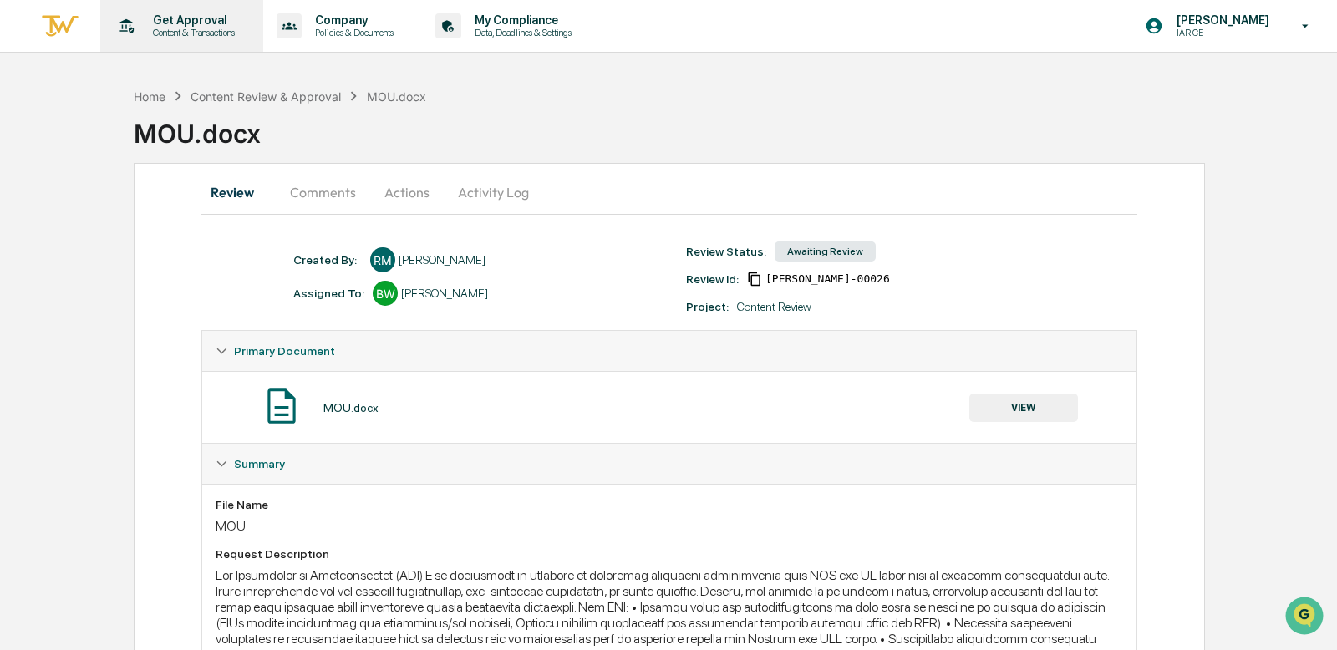
click at [150, 23] on p "Get Approval" at bounding box center [192, 19] width 104 height 13
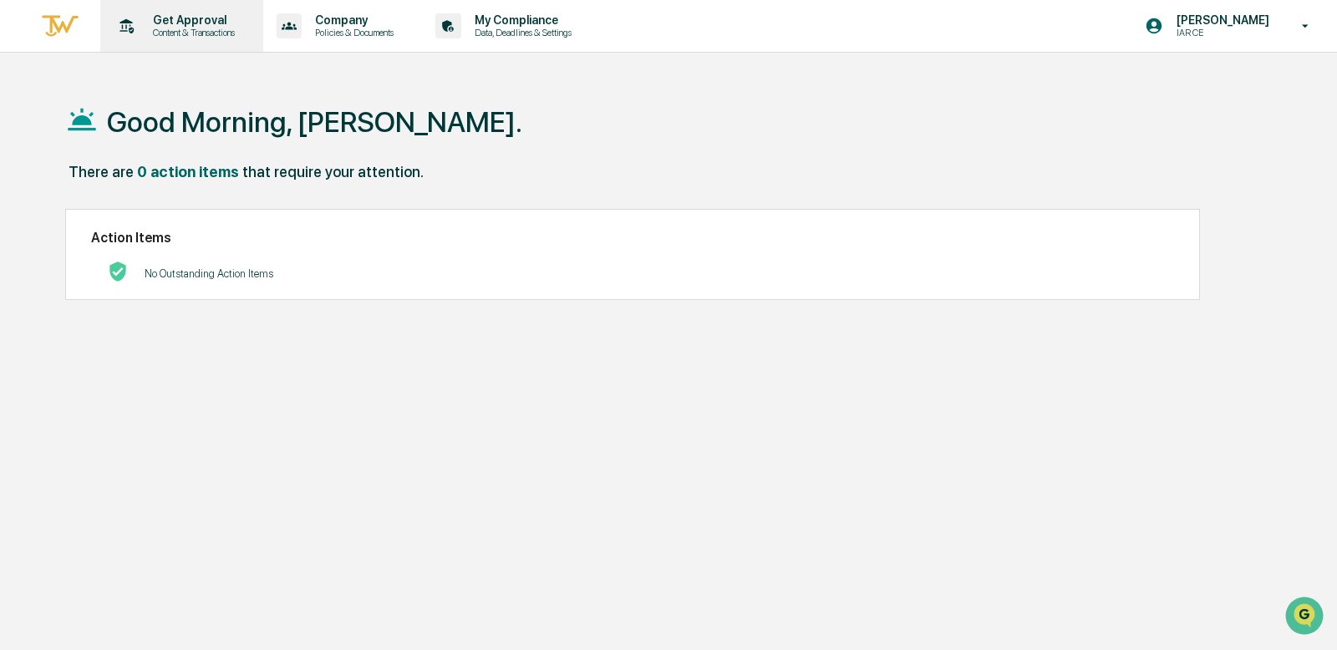
click at [130, 28] on icon at bounding box center [127, 25] width 14 height 15
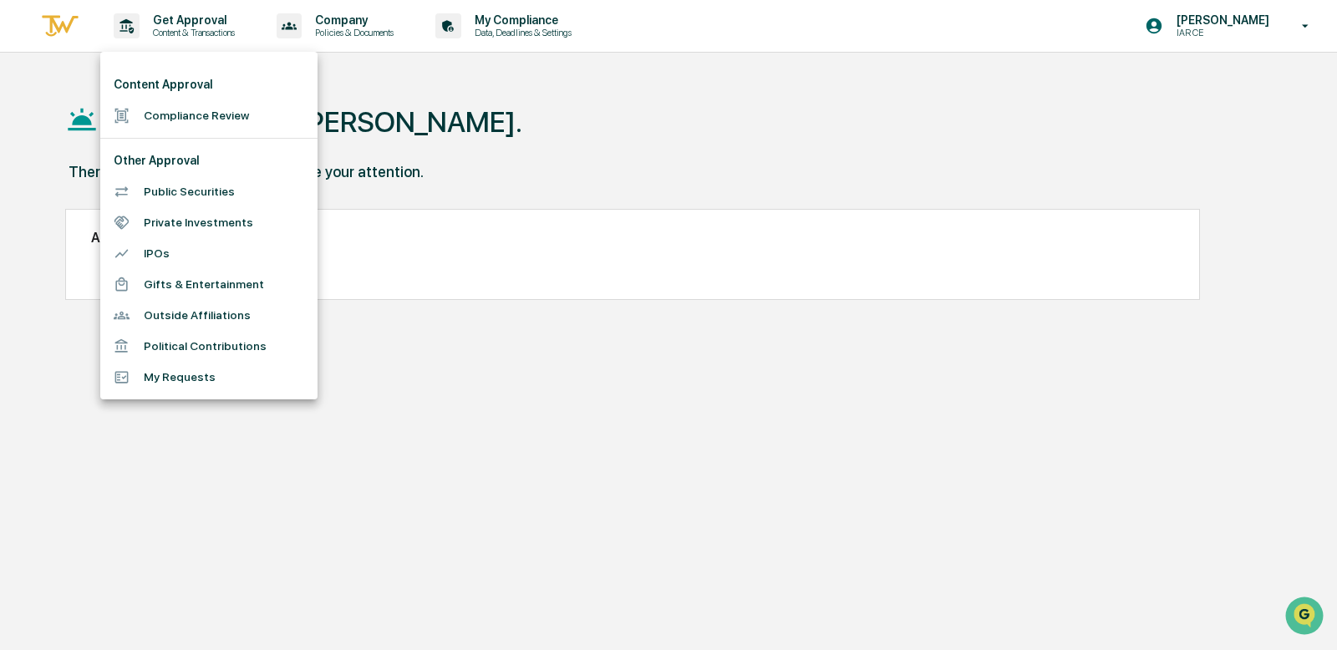
click at [186, 369] on li "My Requests" at bounding box center [208, 377] width 217 height 31
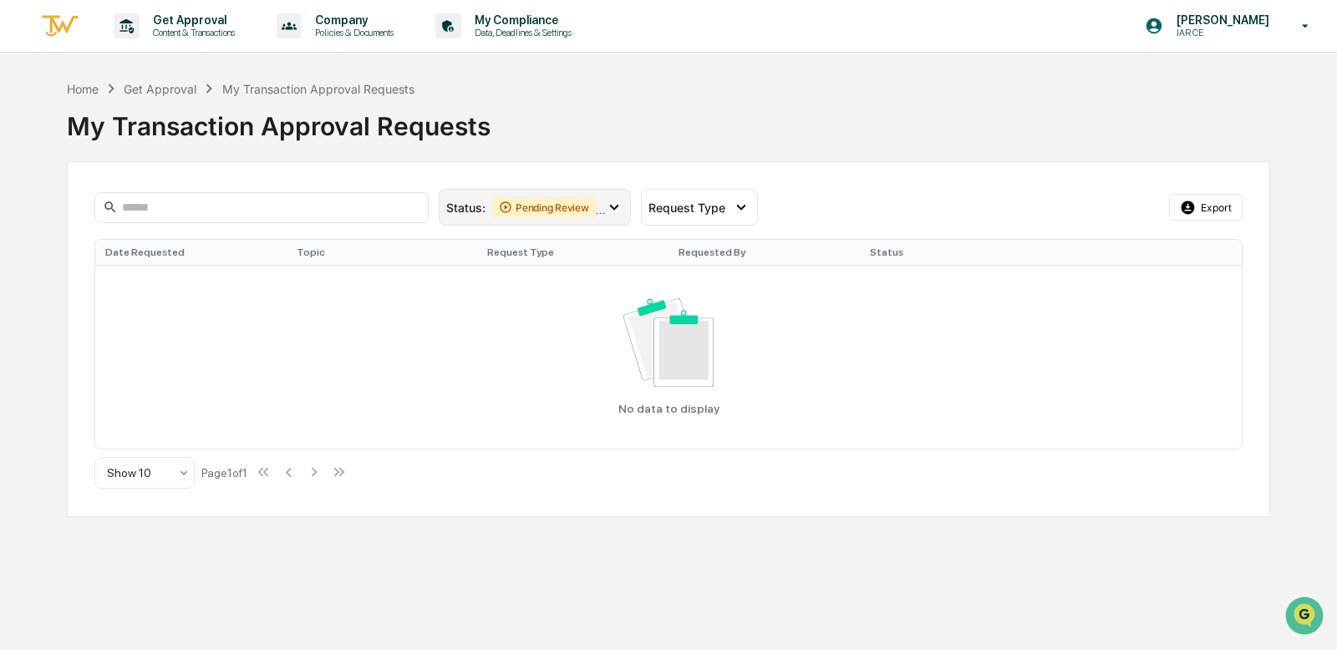
click at [535, 201] on div "Pending Review" at bounding box center [544, 207] width 104 height 20
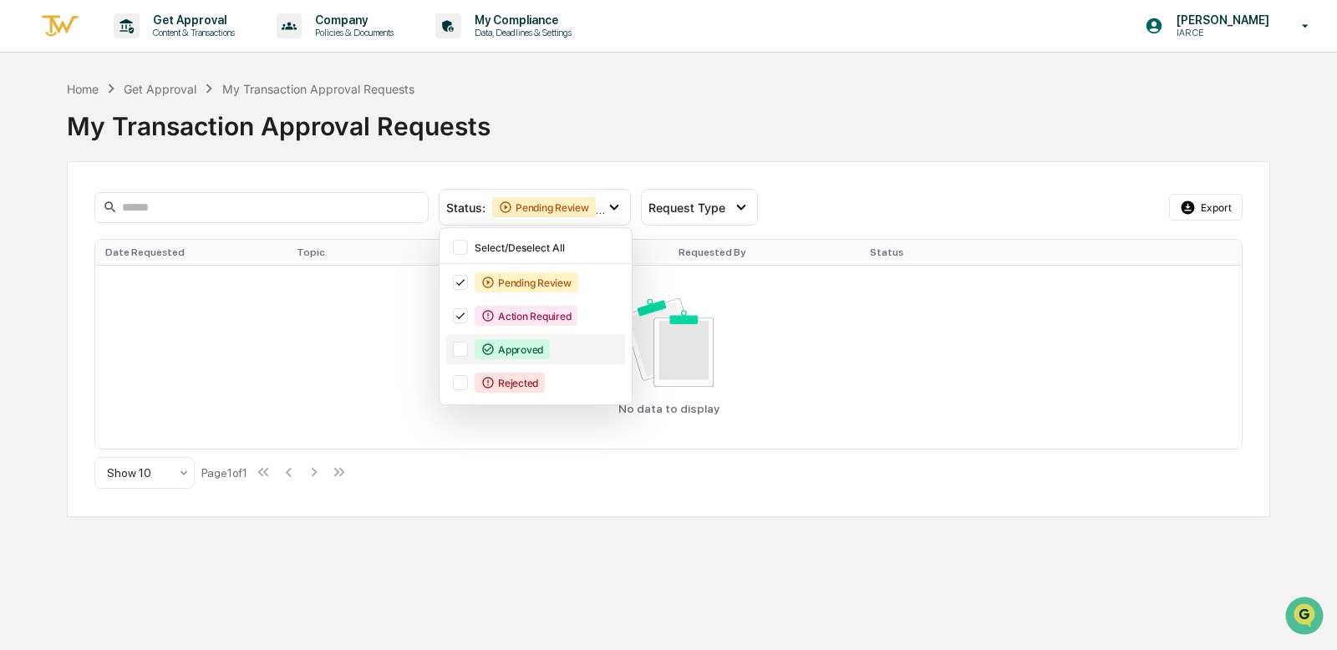
click at [461, 346] on div at bounding box center [460, 349] width 15 height 15
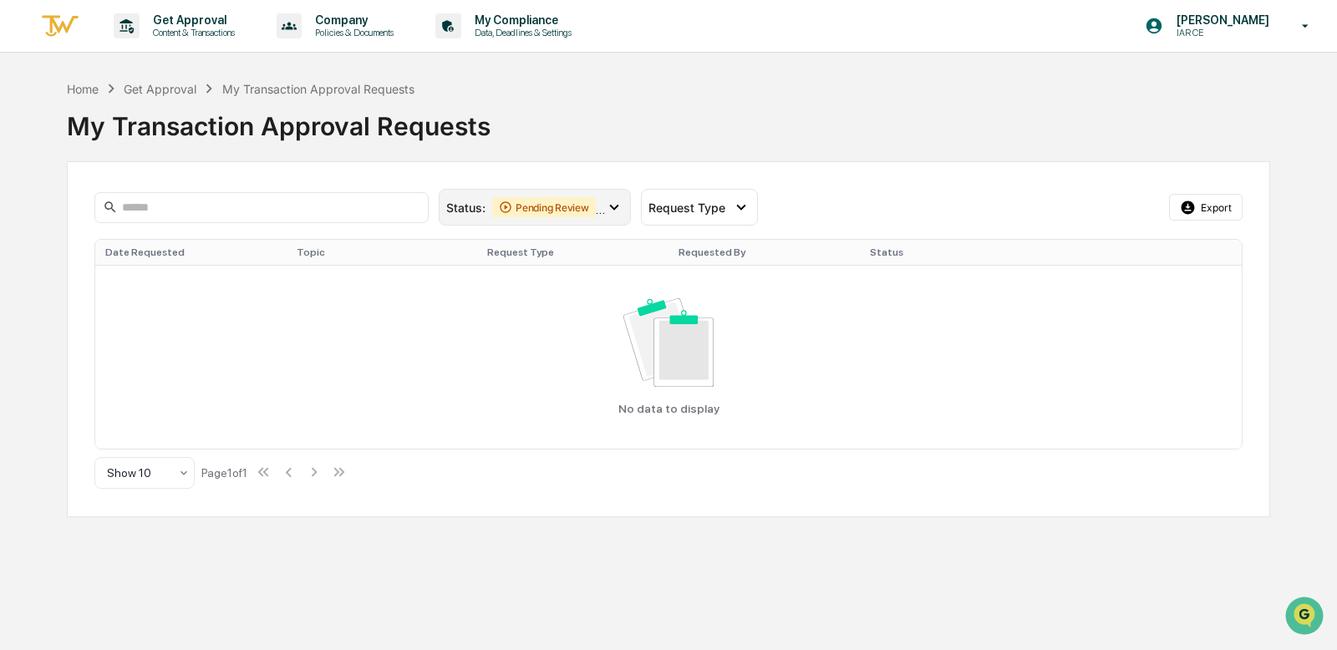
click at [523, 194] on div "Status : Pending Review Action Required Approved" at bounding box center [535, 207] width 192 height 37
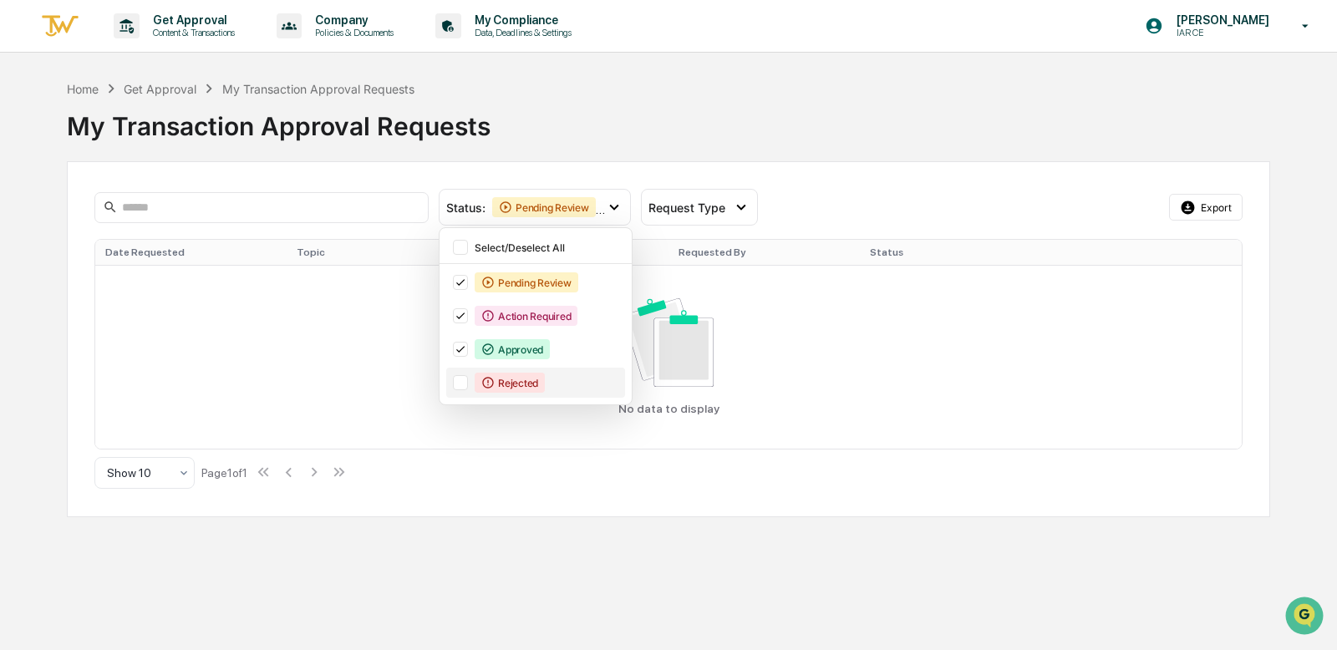
click at [465, 379] on div at bounding box center [460, 382] width 15 height 15
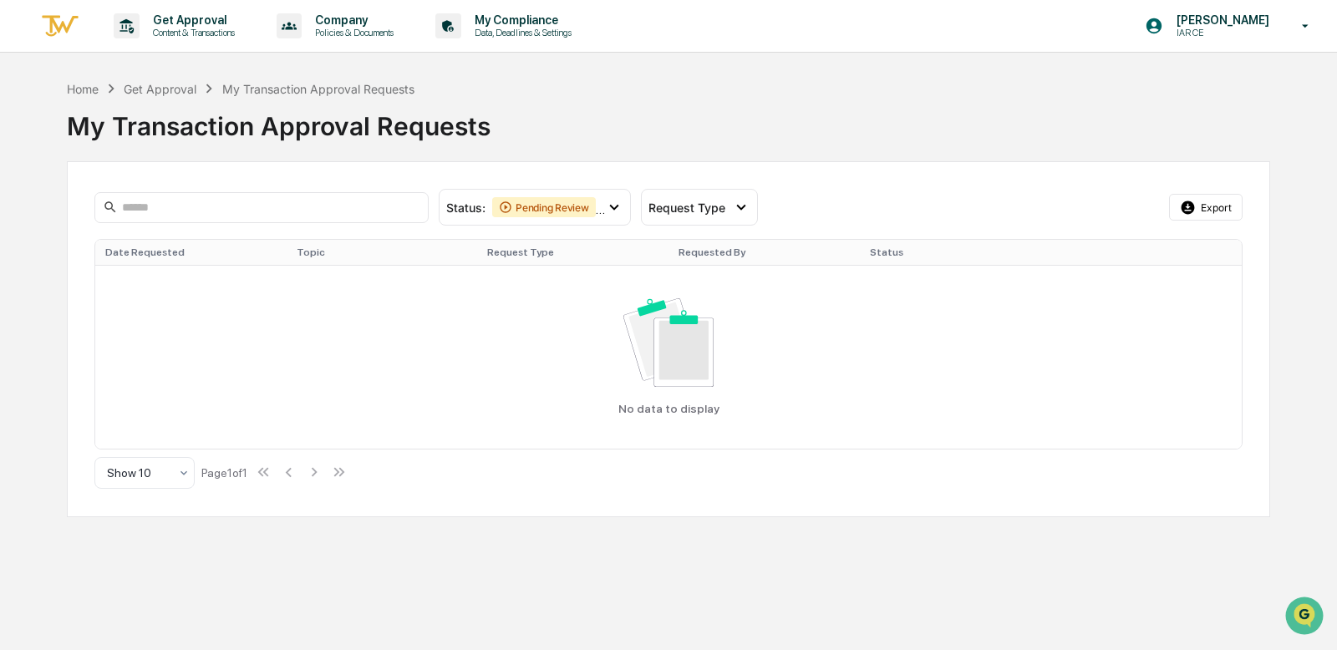
click at [133, 89] on div "Get Approval" at bounding box center [160, 89] width 73 height 14
click at [74, 94] on div "Home" at bounding box center [83, 89] width 32 height 14
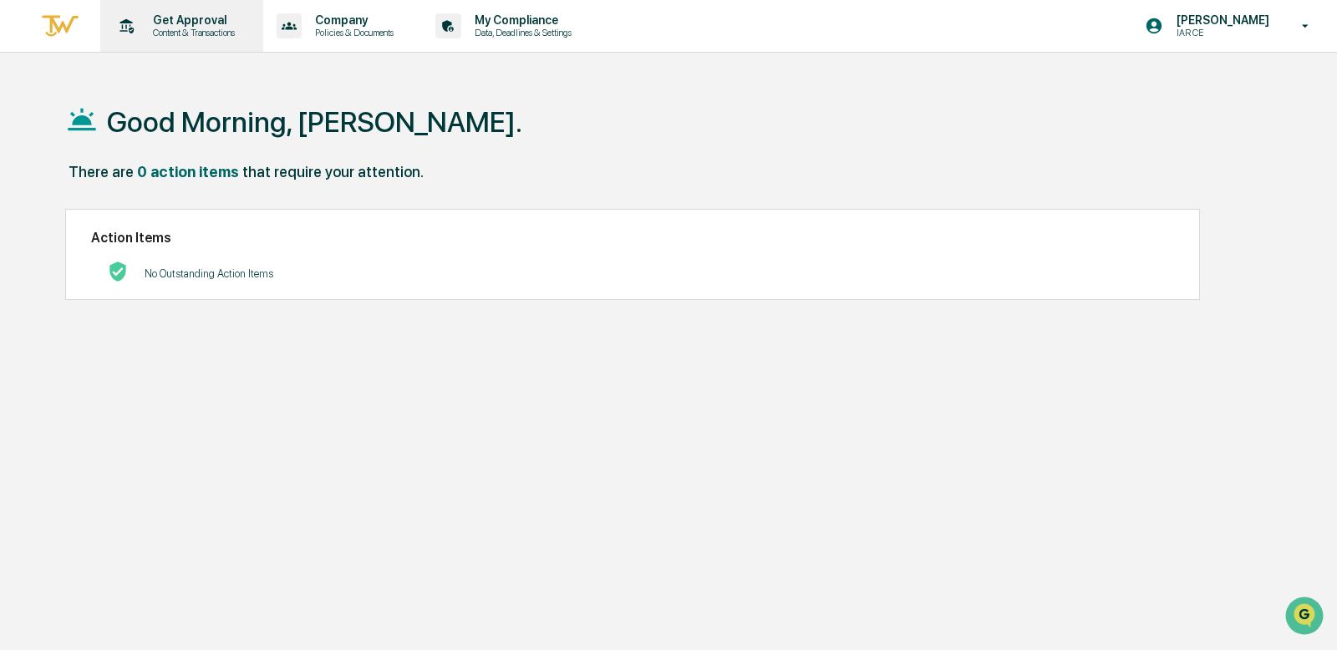
click at [134, 32] on icon at bounding box center [127, 26] width 26 height 26
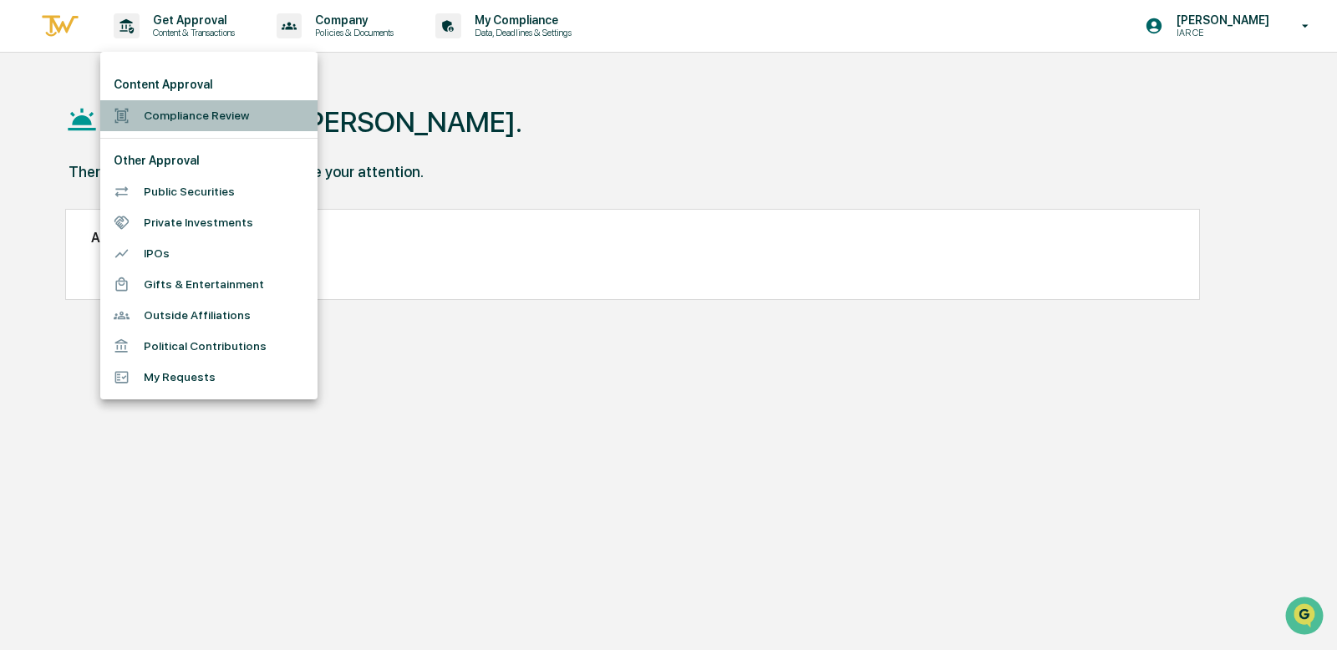
click at [216, 103] on li "Compliance Review" at bounding box center [208, 115] width 217 height 31
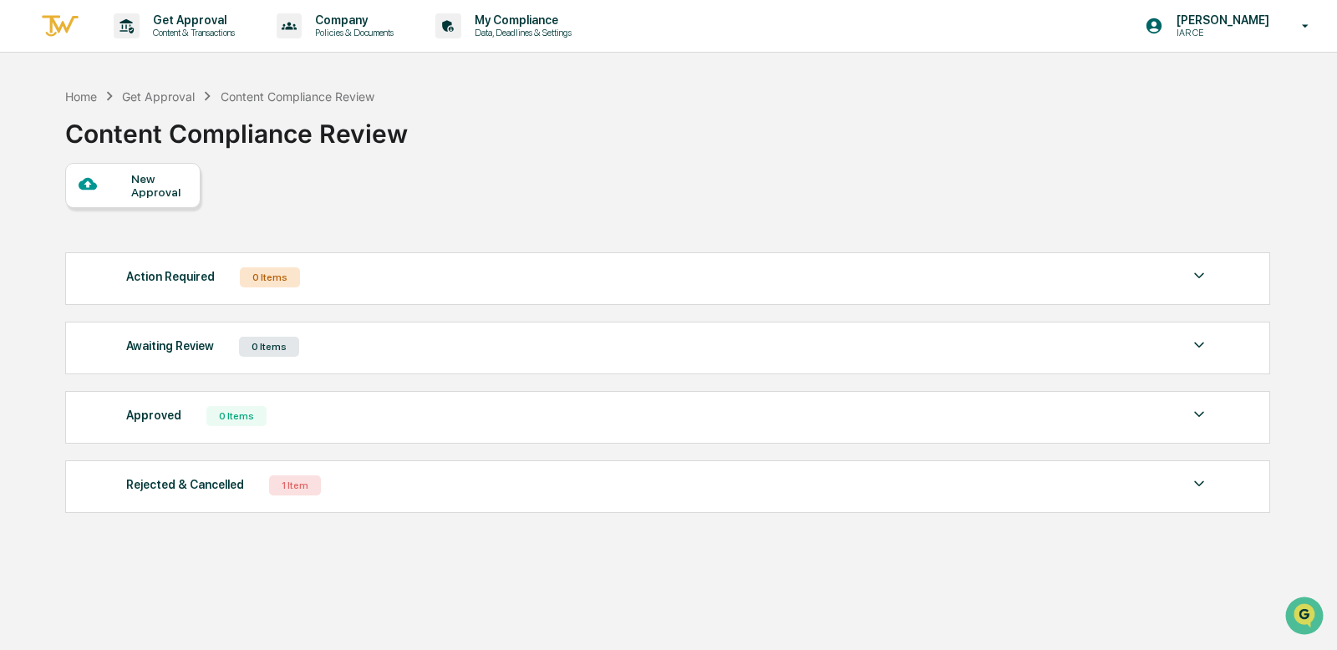
click at [324, 478] on div "Rejected & Cancelled 1 Item" at bounding box center [667, 485] width 1083 height 23
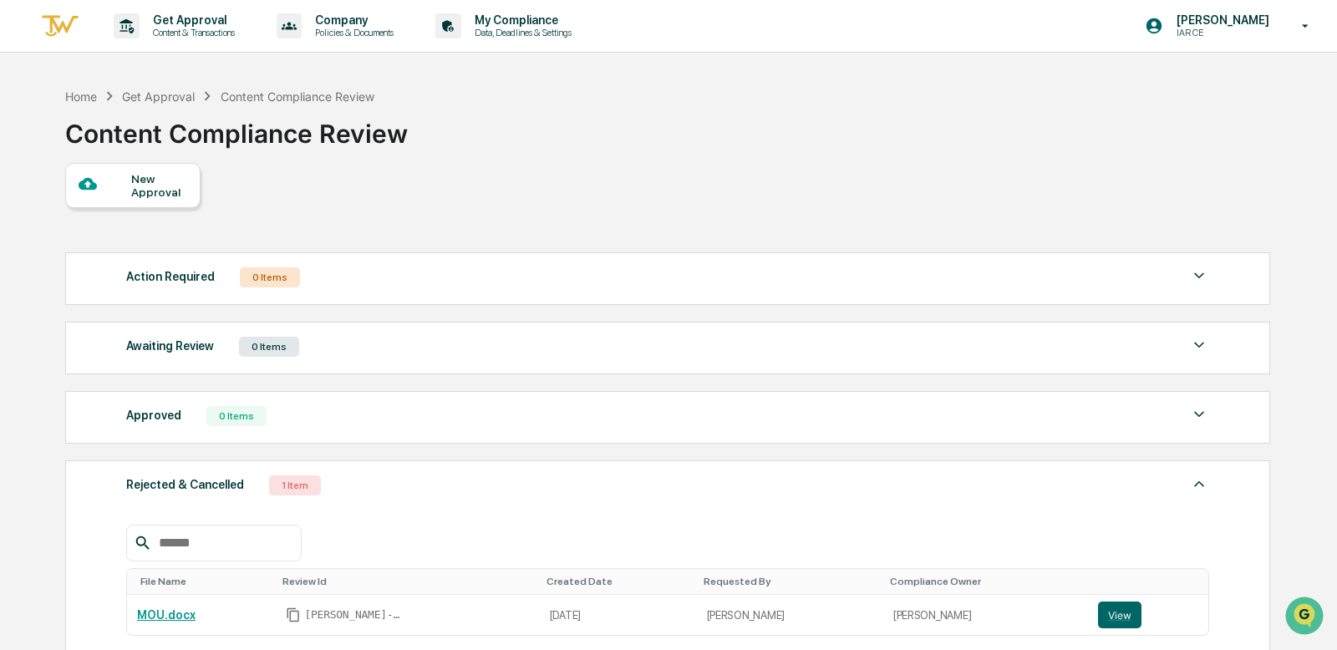
scroll to position [191, 0]
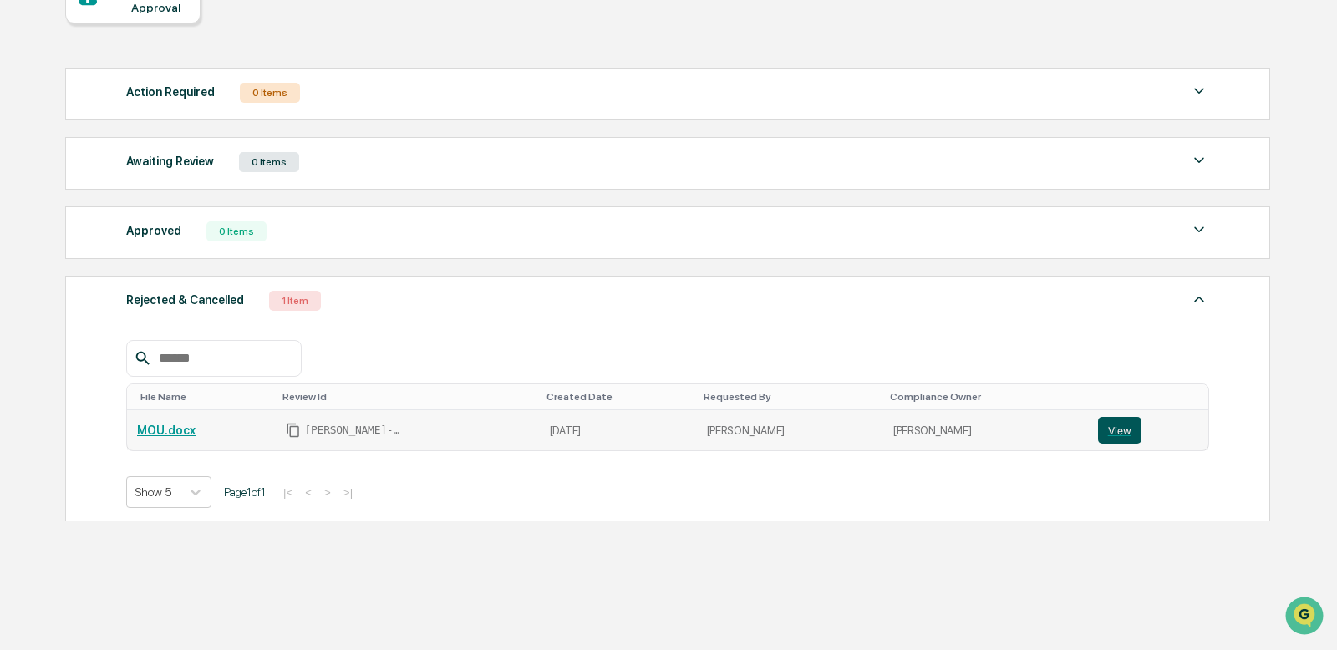
click at [1098, 430] on button "View" at bounding box center [1119, 430] width 43 height 27
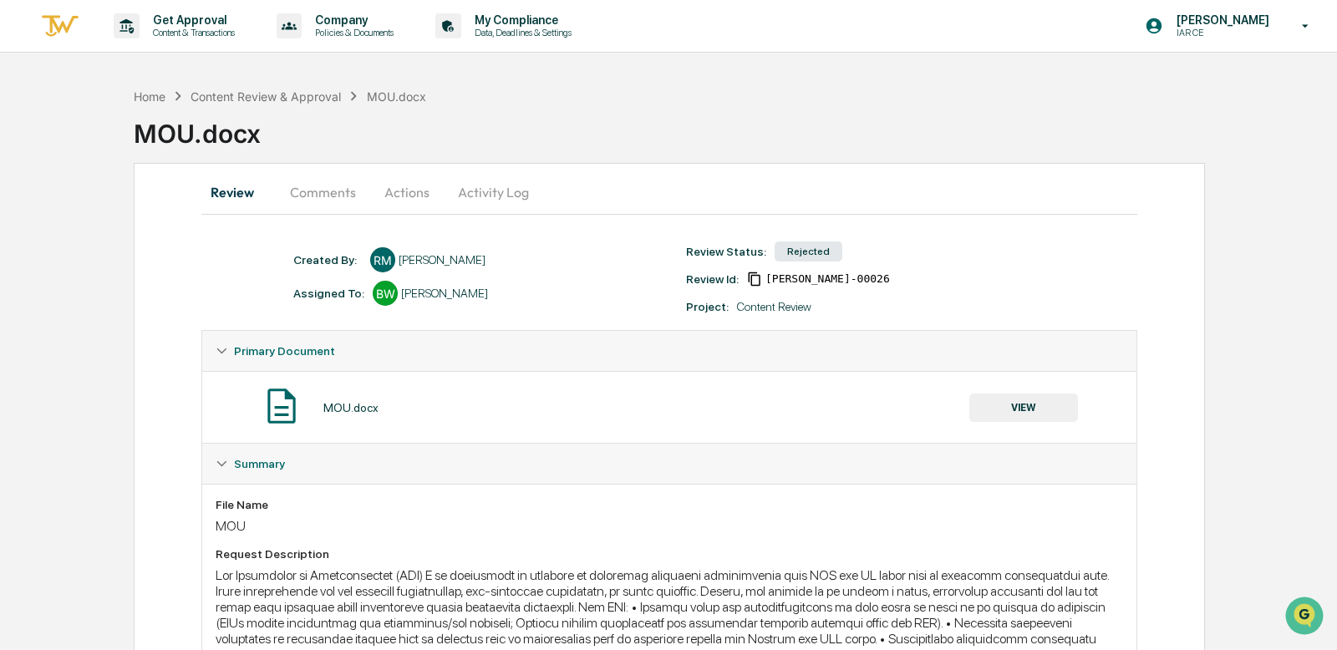
click at [363, 190] on button "Comments" at bounding box center [323, 192] width 93 height 40
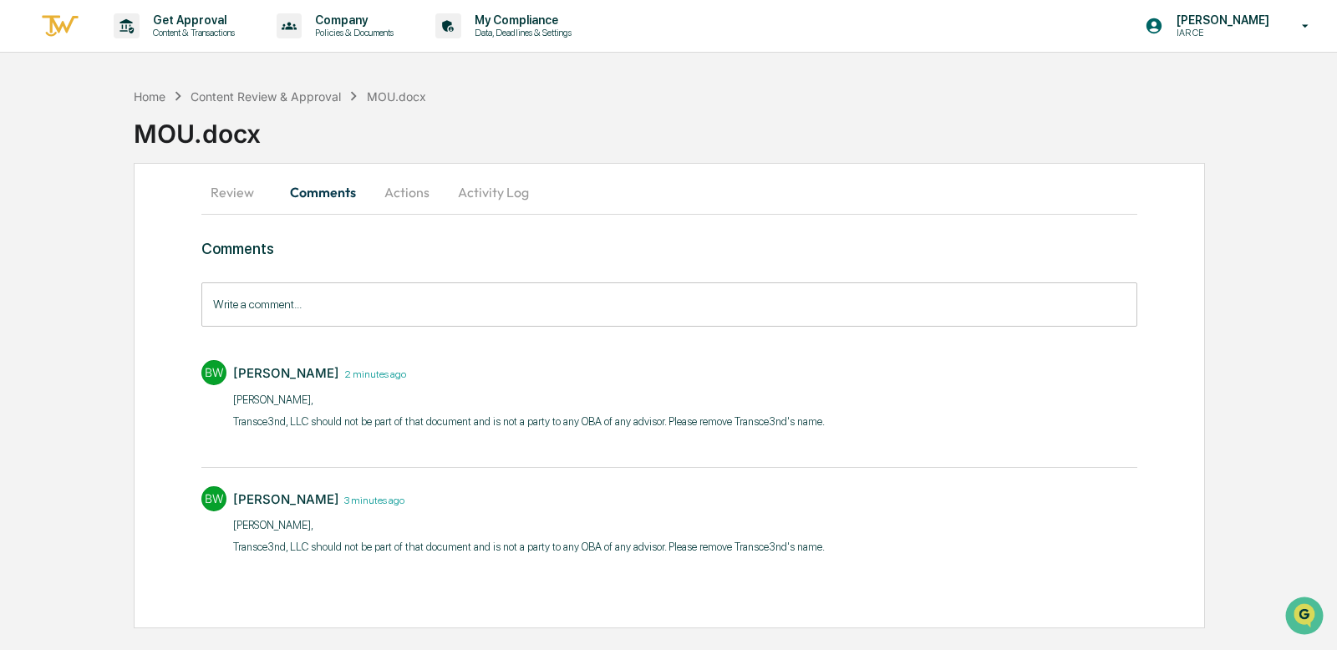
click at [547, 310] on input "Write a comment..." at bounding box center [669, 304] width 936 height 44
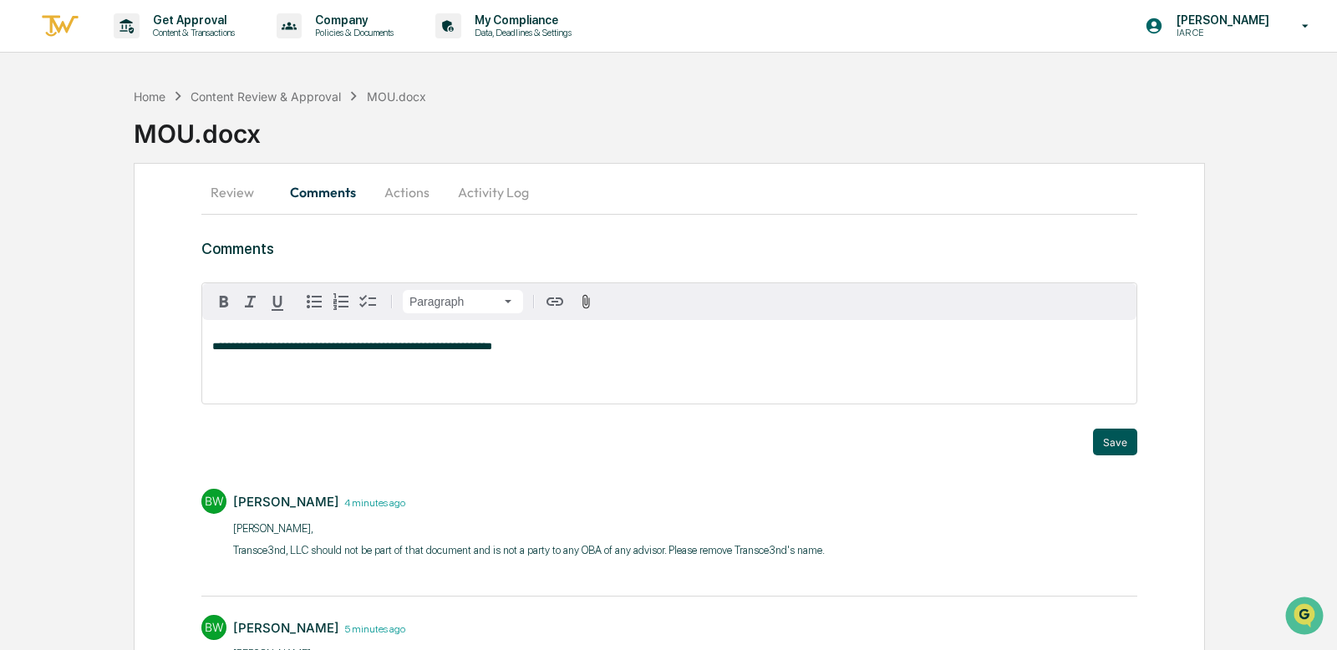
click at [1105, 440] on button "Save" at bounding box center [1115, 442] width 44 height 27
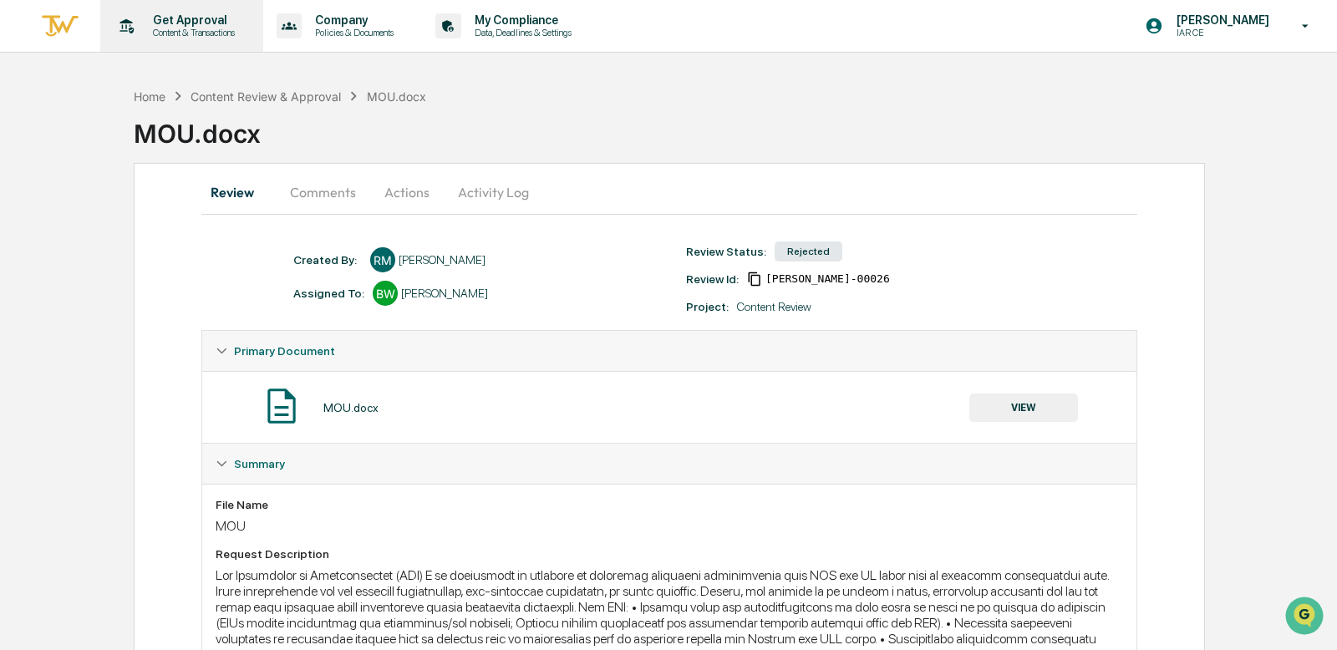
click at [213, 32] on p "Content & Transactions" at bounding box center [192, 33] width 104 height 12
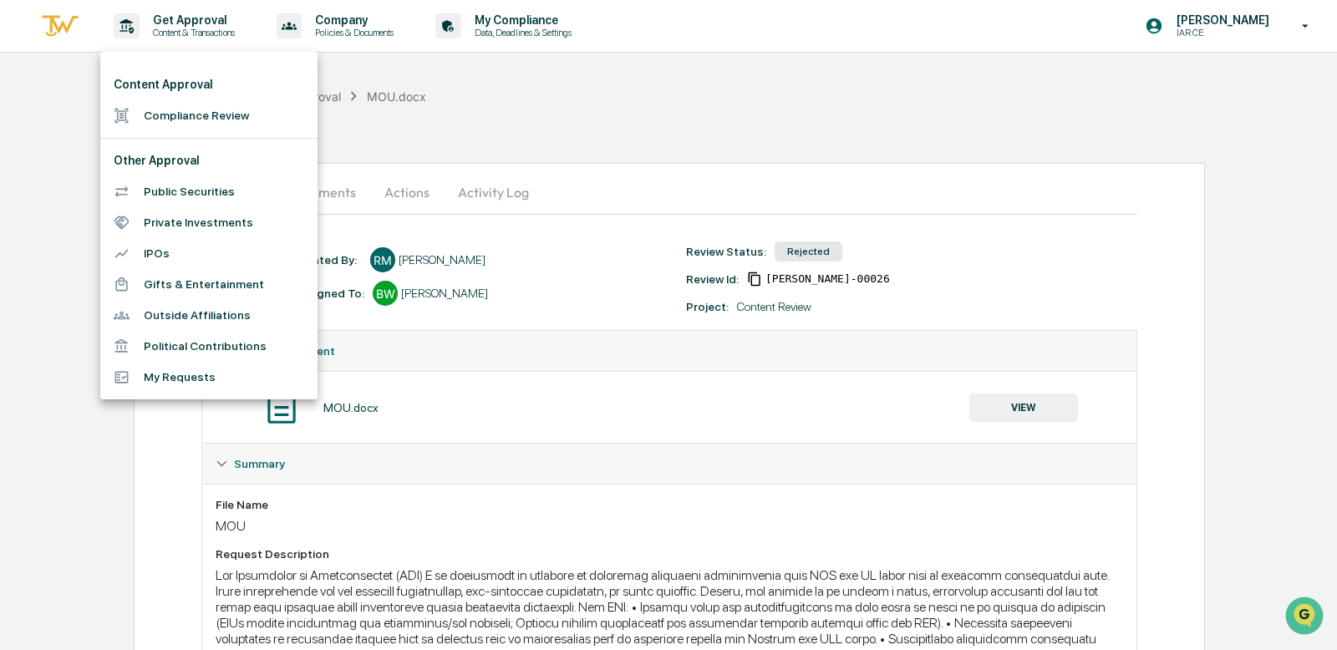
click at [171, 375] on li "My Requests" at bounding box center [208, 377] width 217 height 31
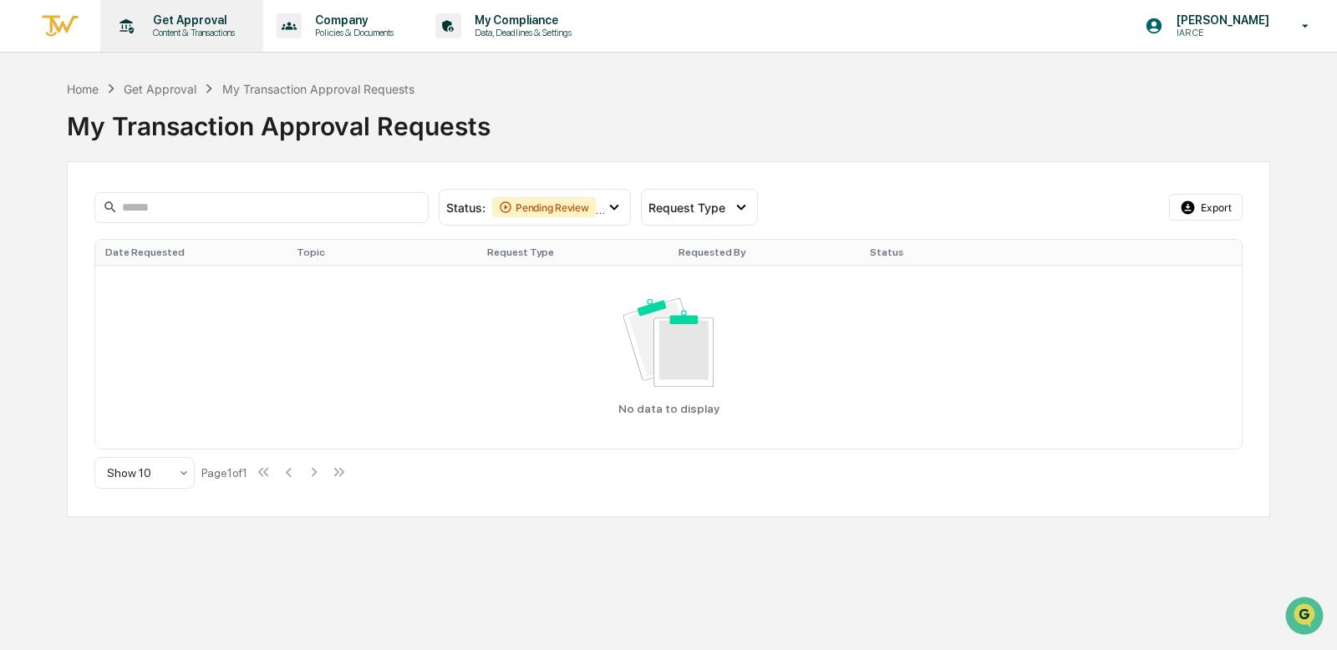
click at [182, 21] on p "Get Approval" at bounding box center [192, 19] width 104 height 13
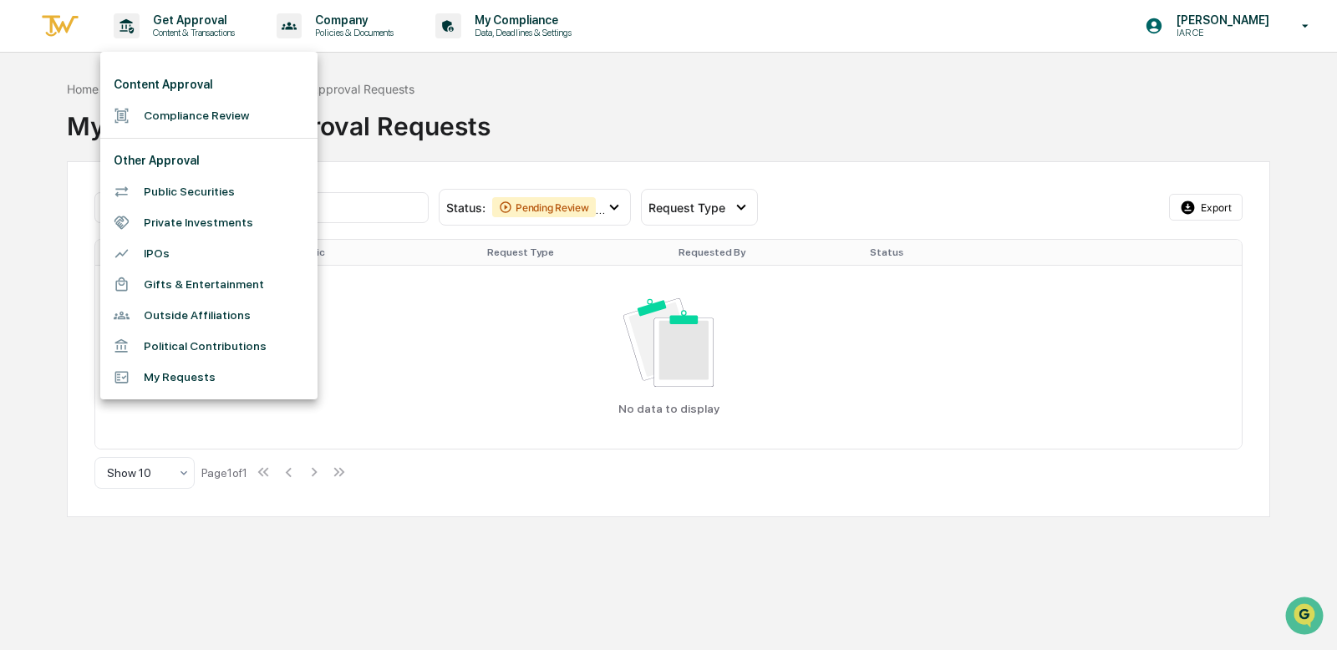
click at [200, 372] on li "My Requests" at bounding box center [208, 377] width 217 height 31
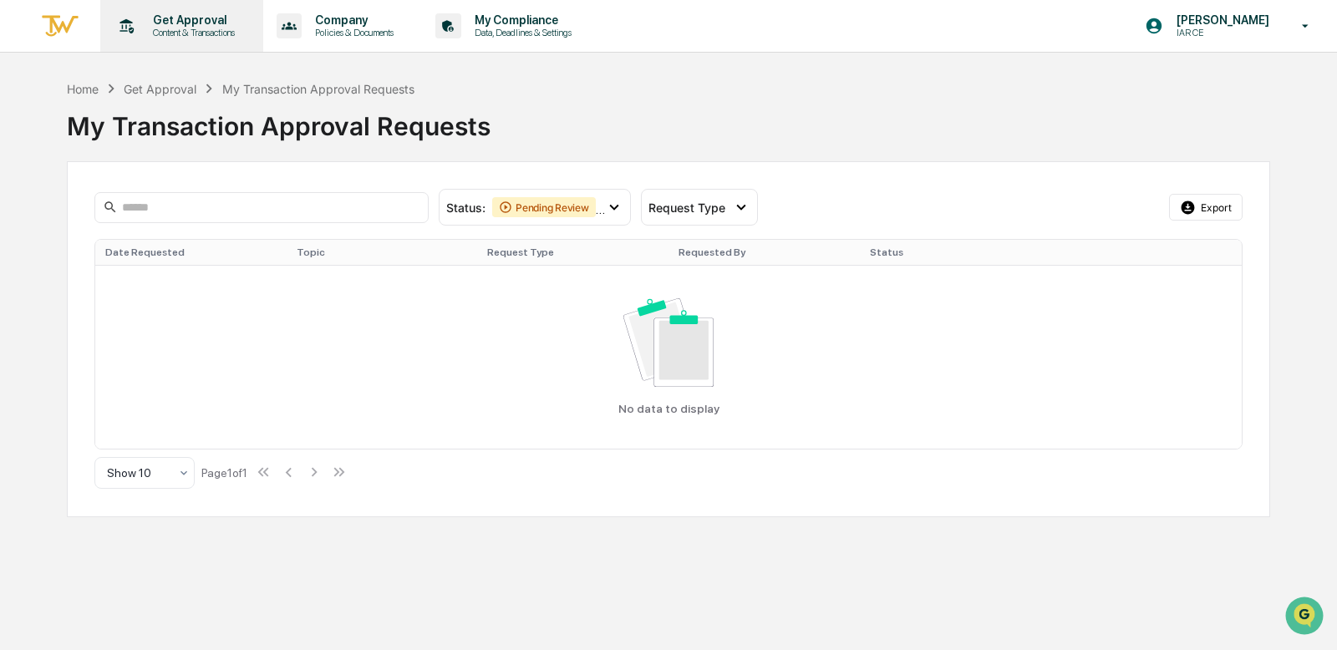
click at [182, 36] on p "Content & Transactions" at bounding box center [192, 33] width 104 height 12
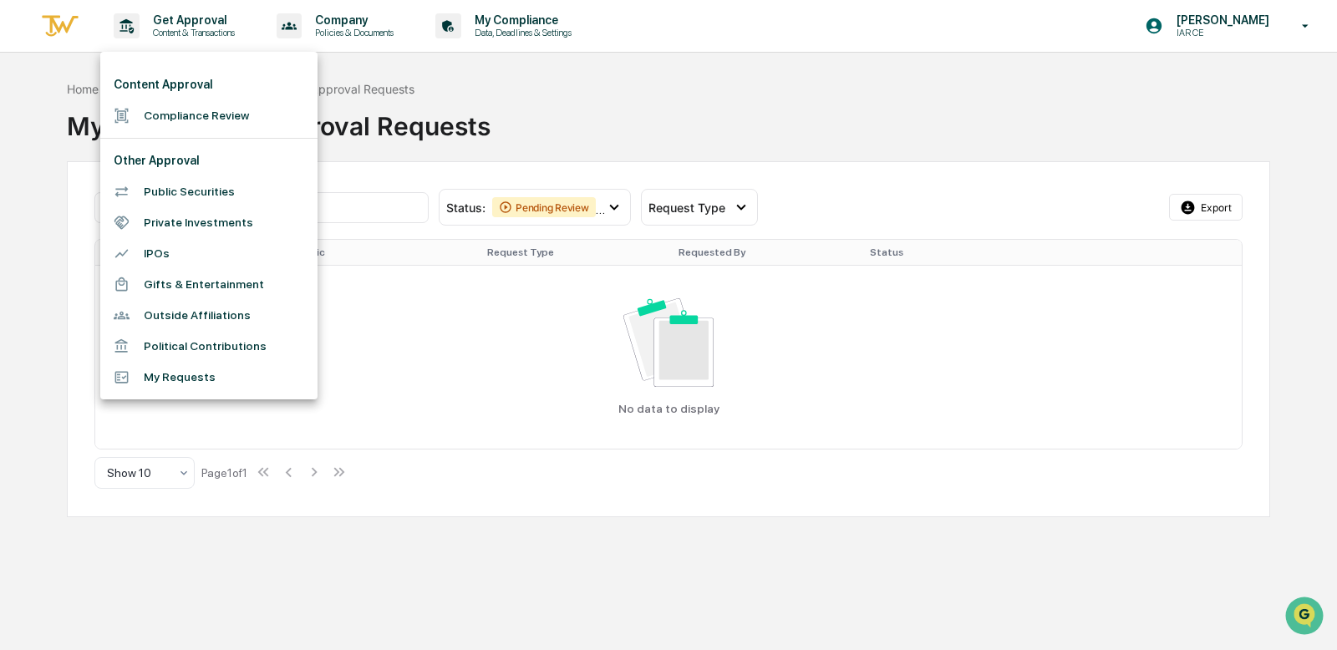
click at [215, 106] on li "Compliance Review" at bounding box center [208, 115] width 217 height 31
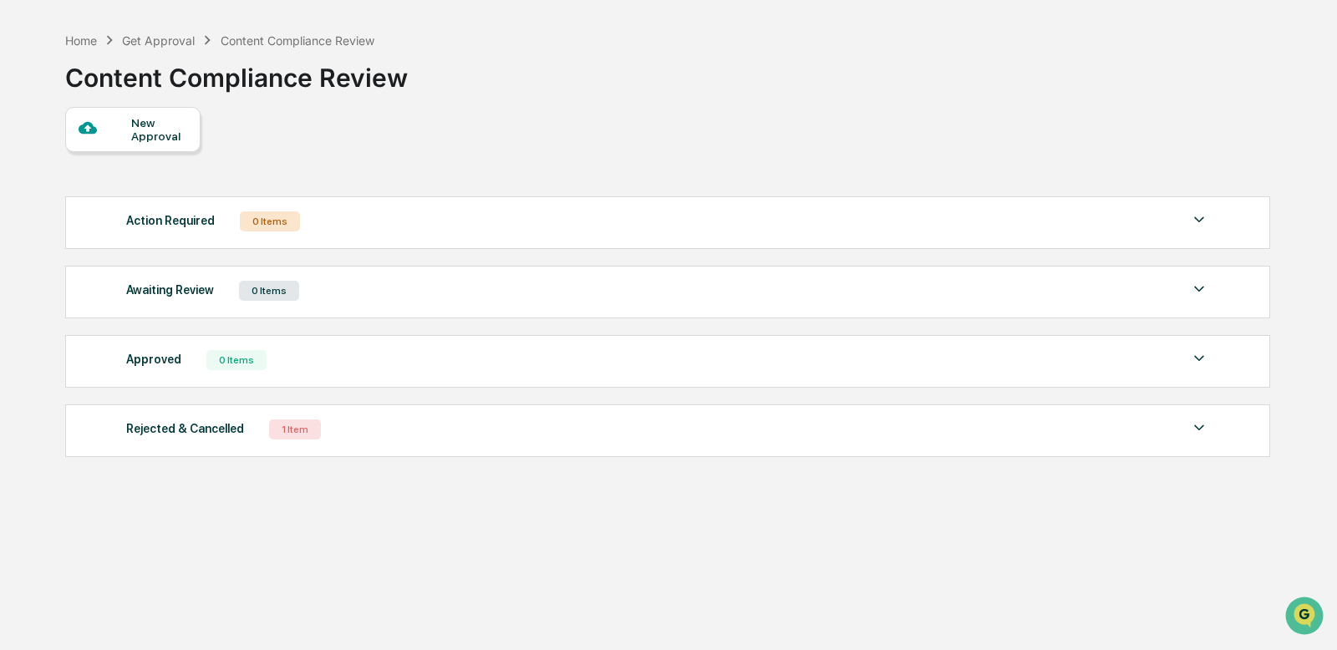
scroll to position [57, 0]
click at [288, 434] on div "1 Item" at bounding box center [295, 429] width 52 height 20
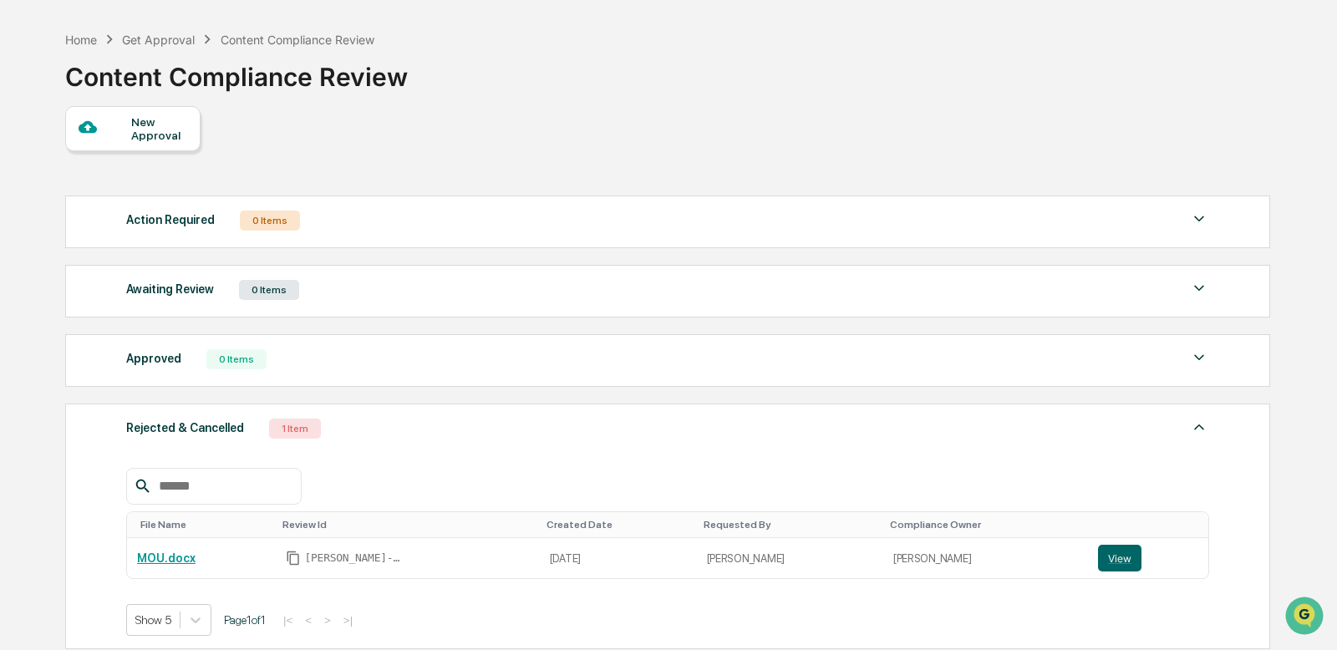
scroll to position [191, 0]
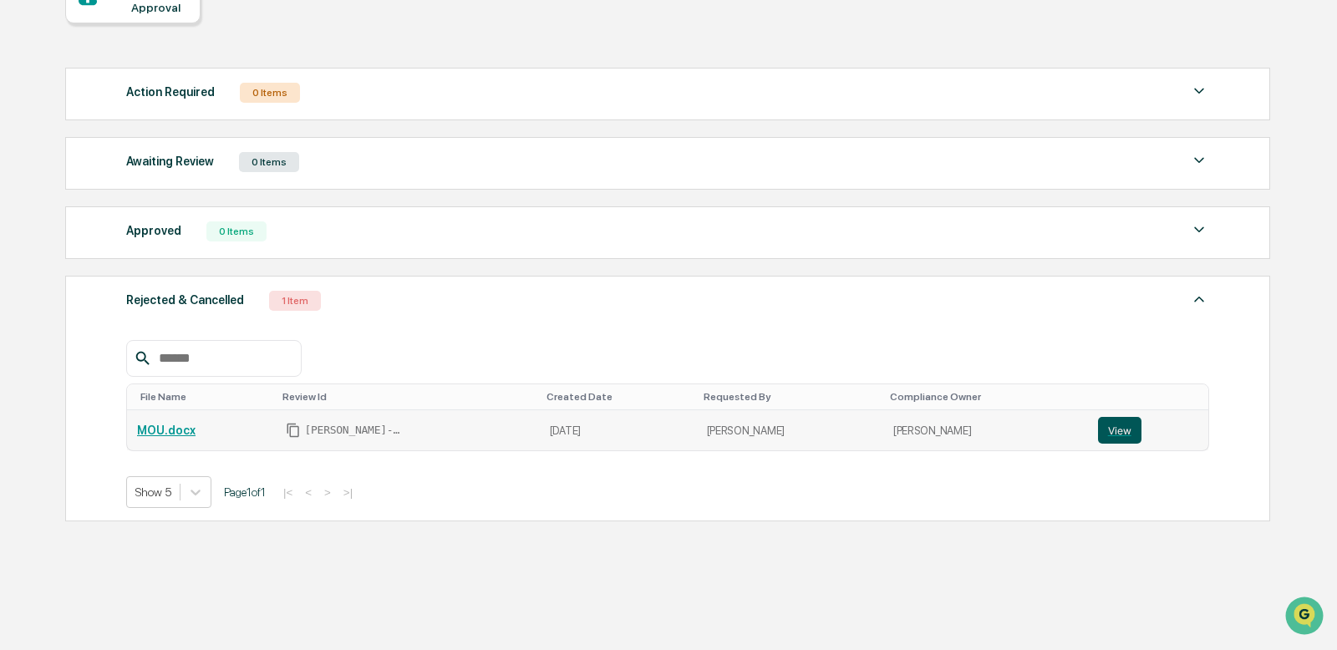
click at [1111, 425] on button "View" at bounding box center [1119, 430] width 43 height 27
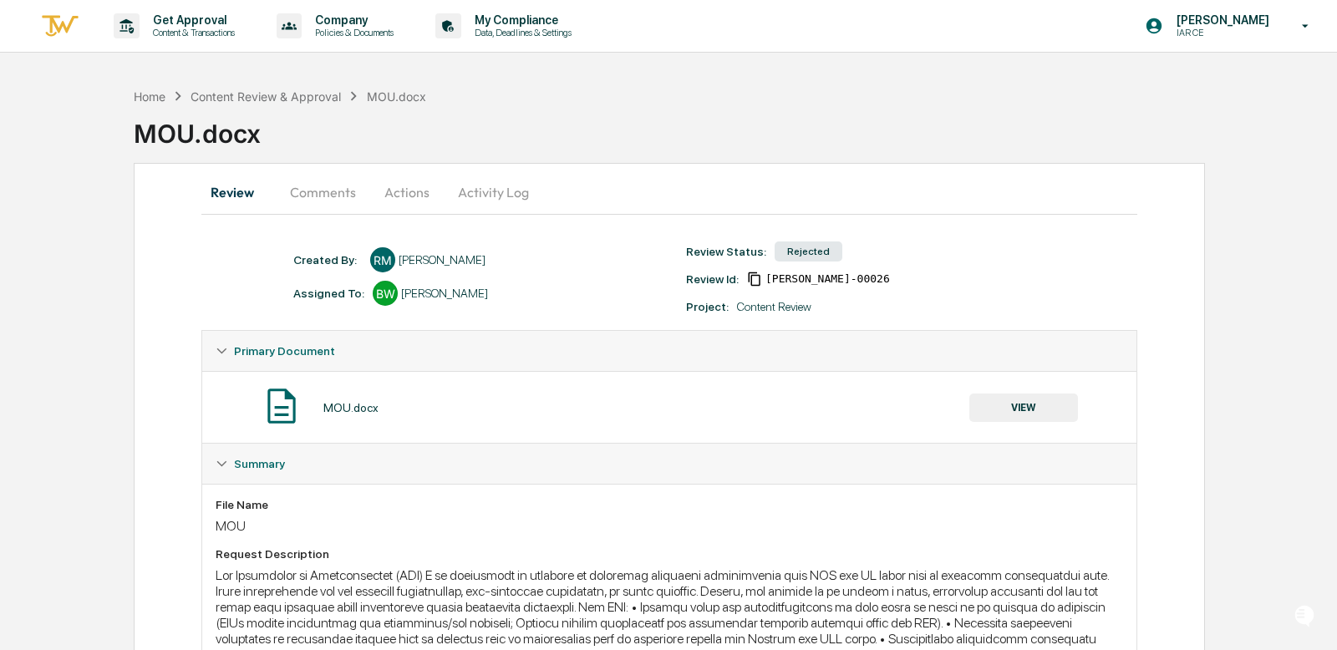
click at [313, 190] on button "Comments" at bounding box center [323, 192] width 93 height 40
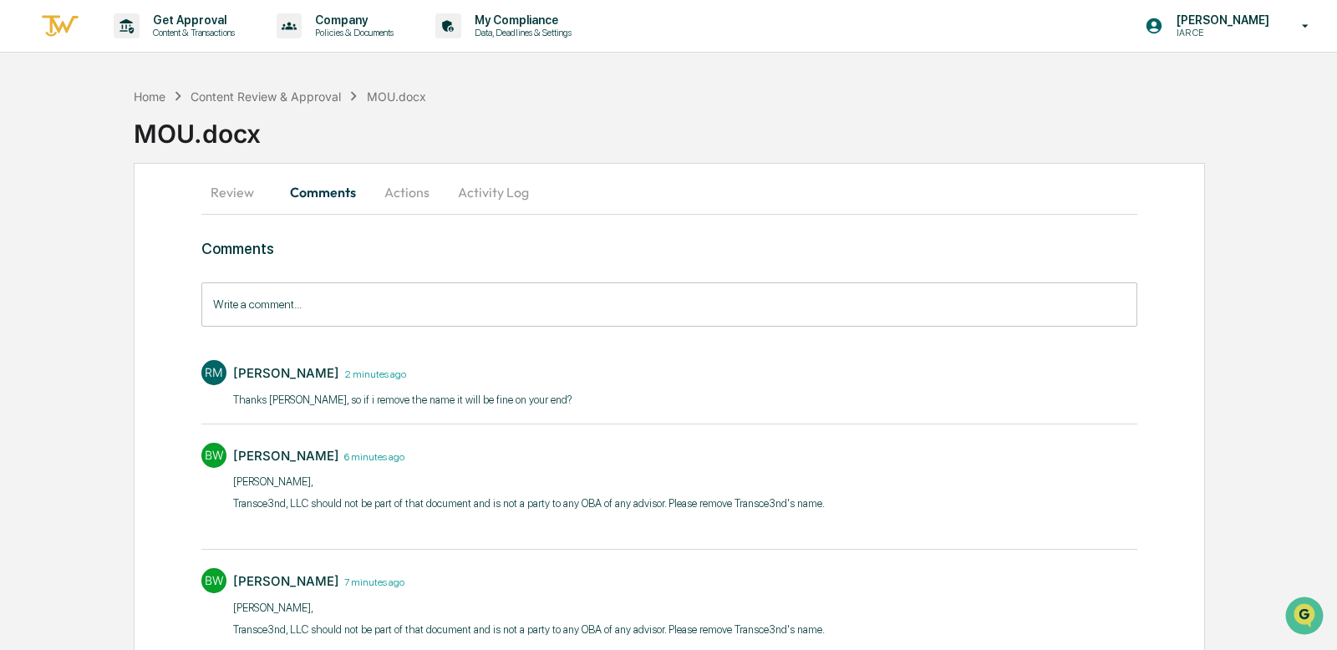
scroll to position [61, 0]
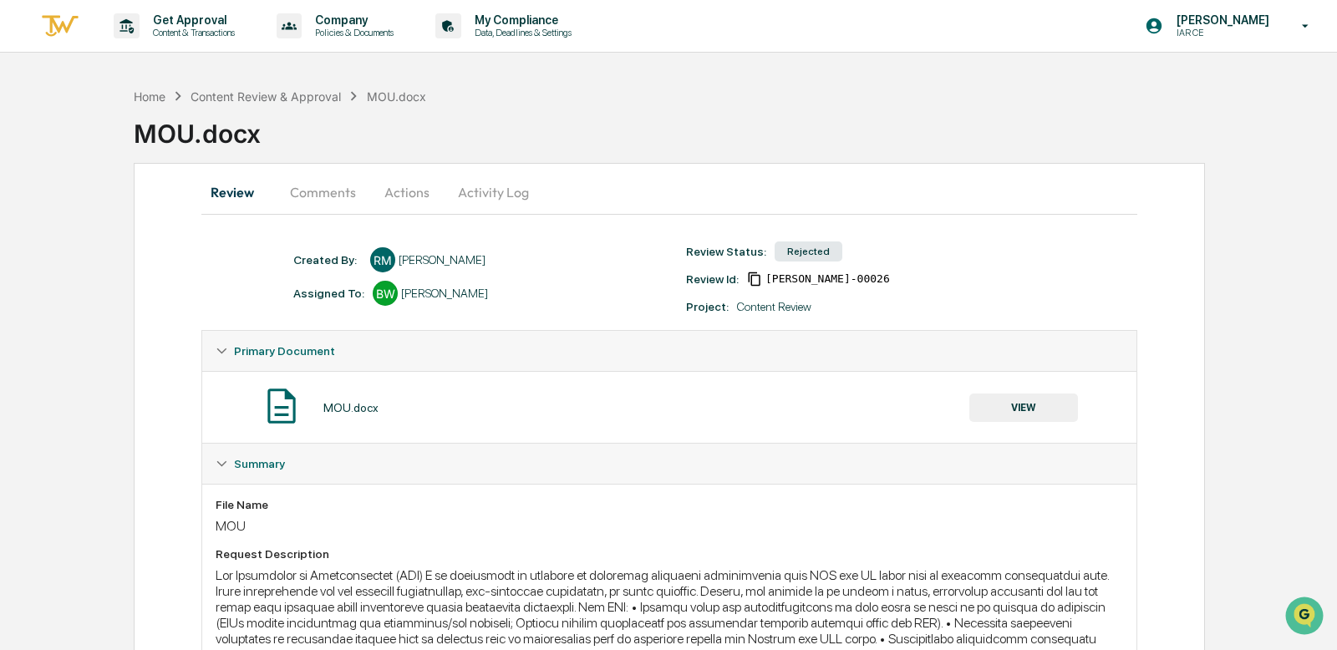
click at [328, 193] on button "Comments" at bounding box center [323, 192] width 93 height 40
